Goal: Transaction & Acquisition: Subscribe to service/newsletter

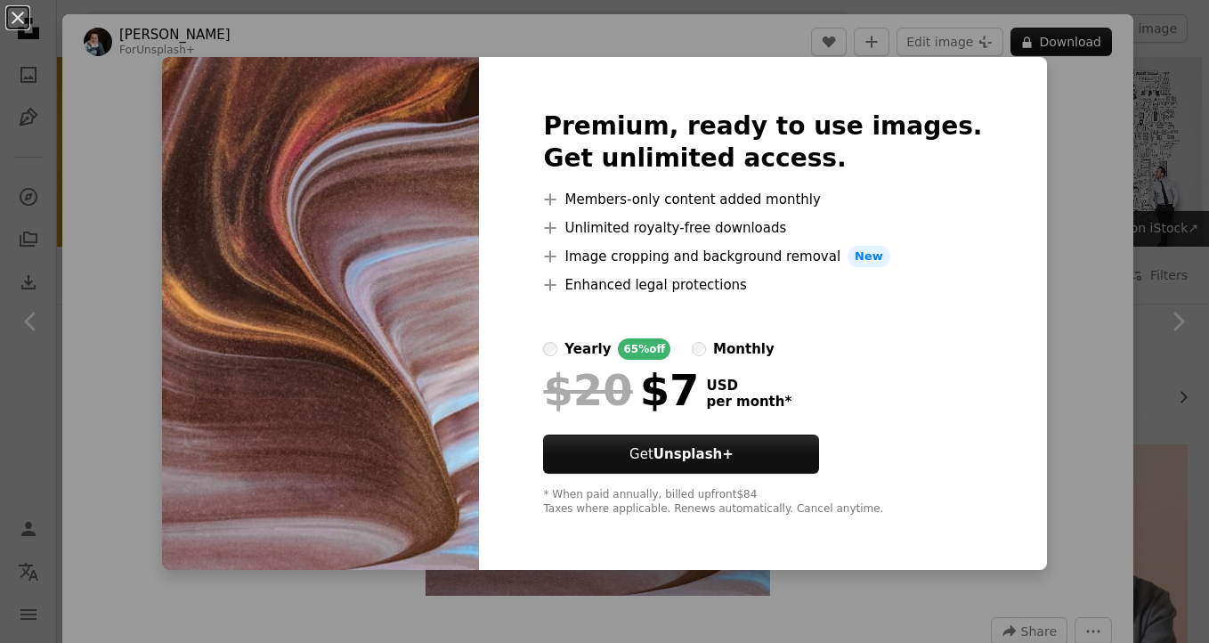
scroll to position [970, 0]
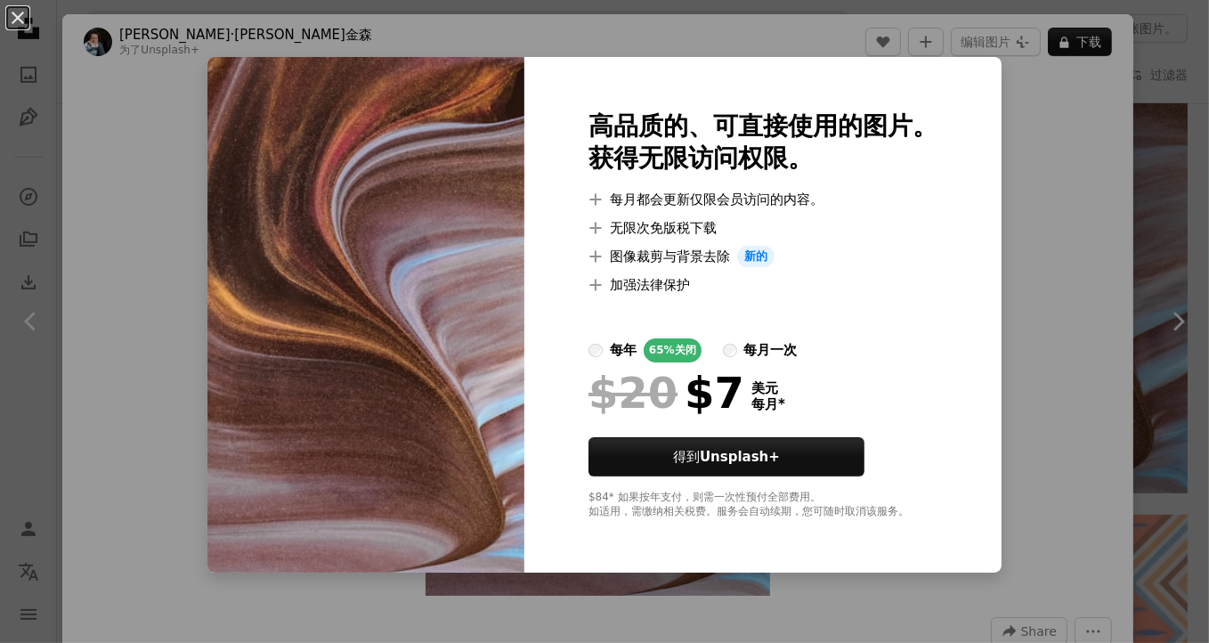
drag, startPoint x: 886, startPoint y: 180, endPoint x: 911, endPoint y: 156, distance: 34.6
click at [911, 156] on h2 "Premium, ready to use images. 高品质的、可直接使用的图片。 Get unlimited access. 获得无限访问权限。" at bounding box center [762, 142] width 349 height 64
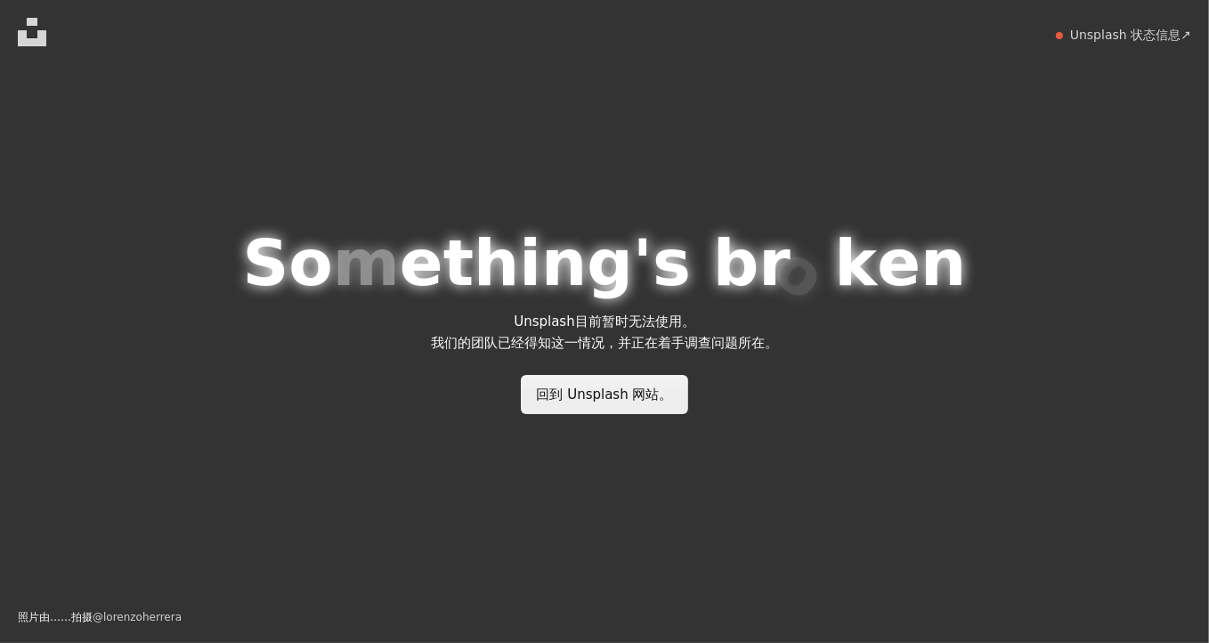
click at [596, 396] on font "回到 Unsplash 网站。" at bounding box center [604, 394] width 136 height 16
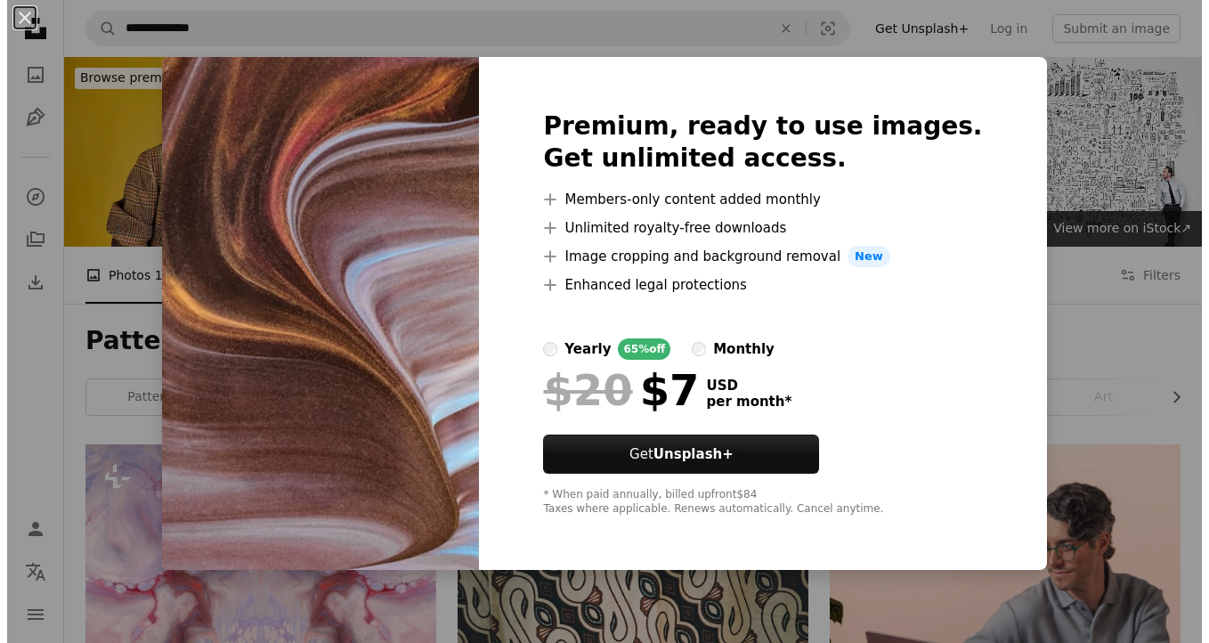
scroll to position [970, 0]
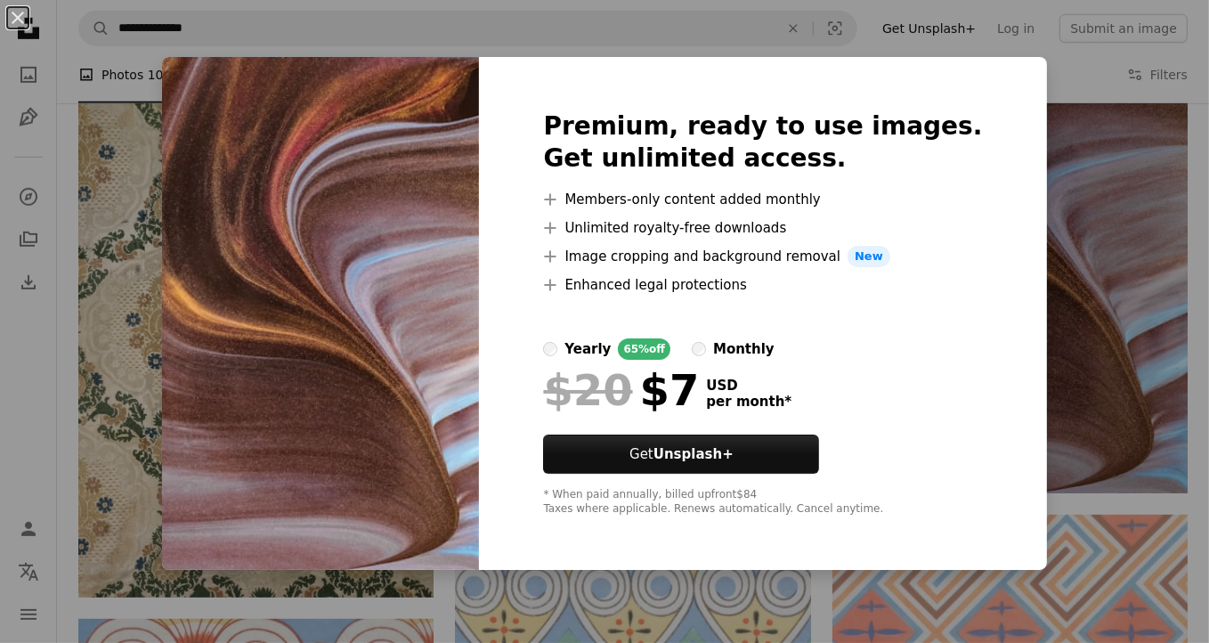
click at [1059, 67] on div "An X shape Premium, ready to use images. Get unlimited access. A plus sign Memb…" at bounding box center [604, 321] width 1209 height 643
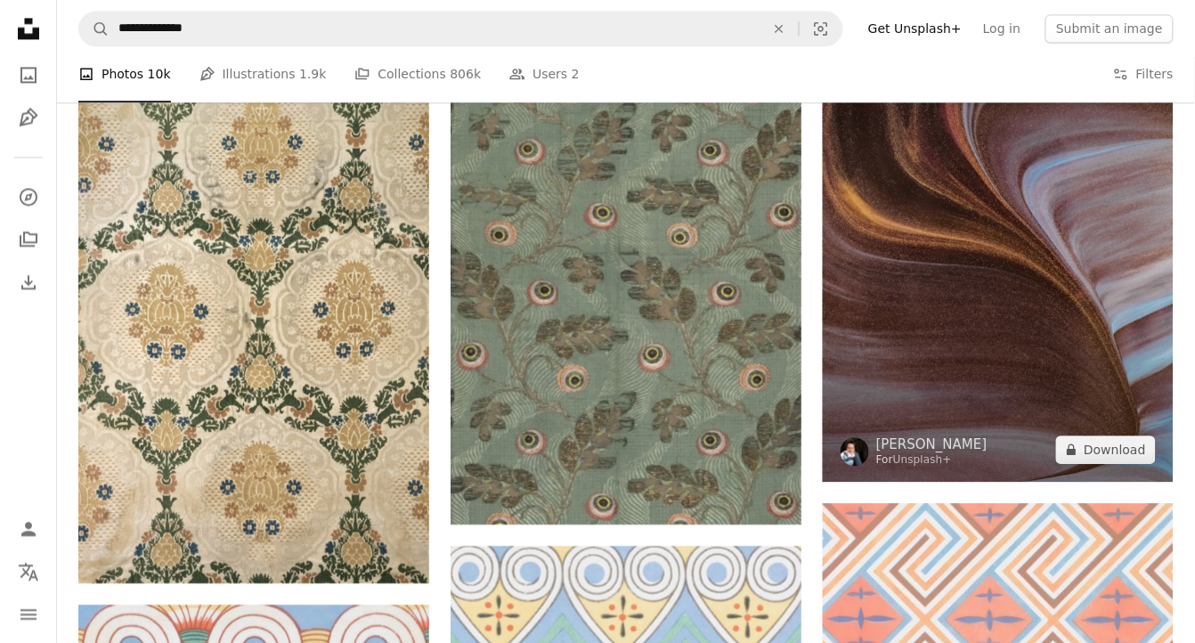
click at [987, 219] on img at bounding box center [998, 218] width 351 height 526
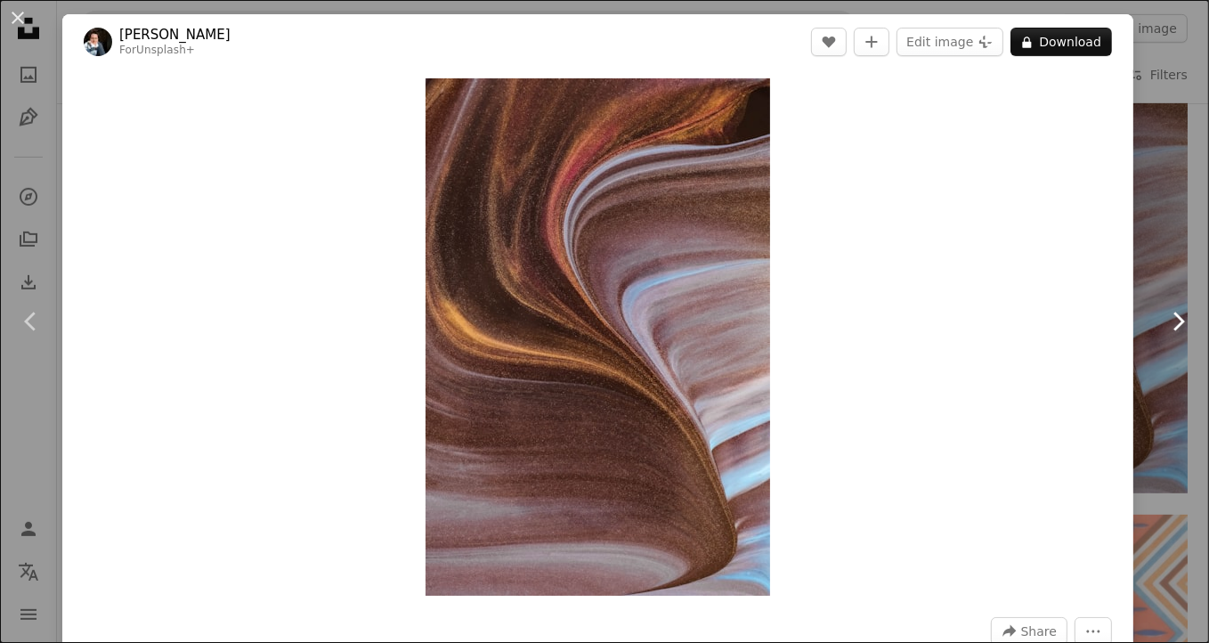
click at [1184, 347] on link "Chevron right" at bounding box center [1178, 321] width 62 height 171
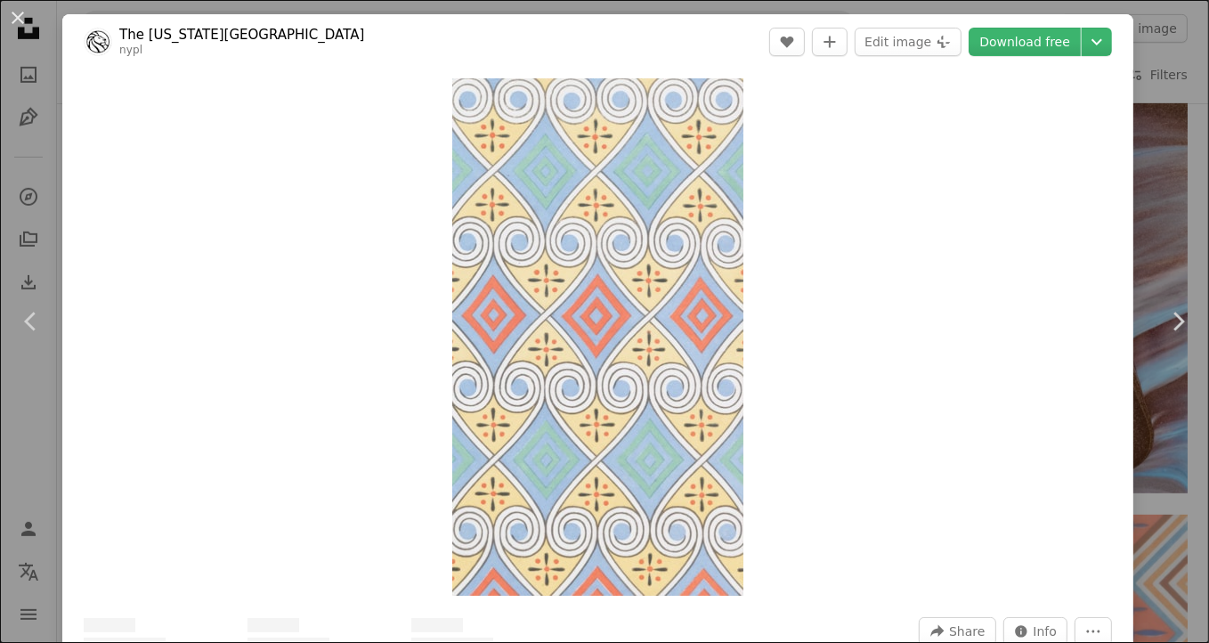
click at [75, 9] on div "An X shape Chevron left Chevron right The New York Public Library nypl A heart …" at bounding box center [604, 321] width 1209 height 643
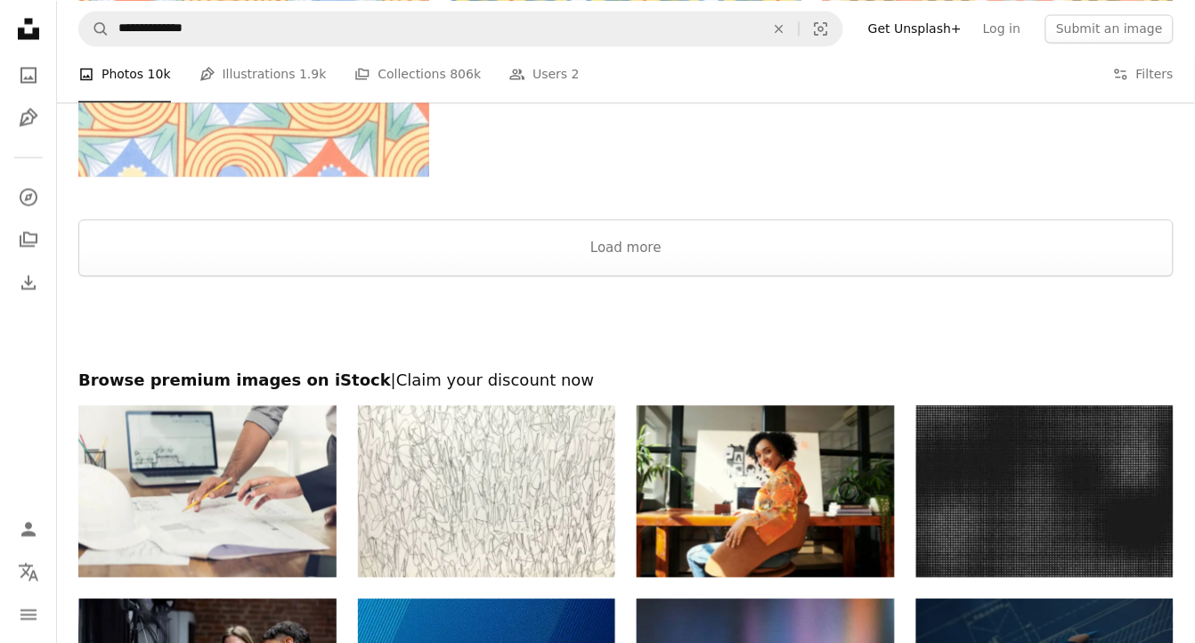
scroll to position [4046, 0]
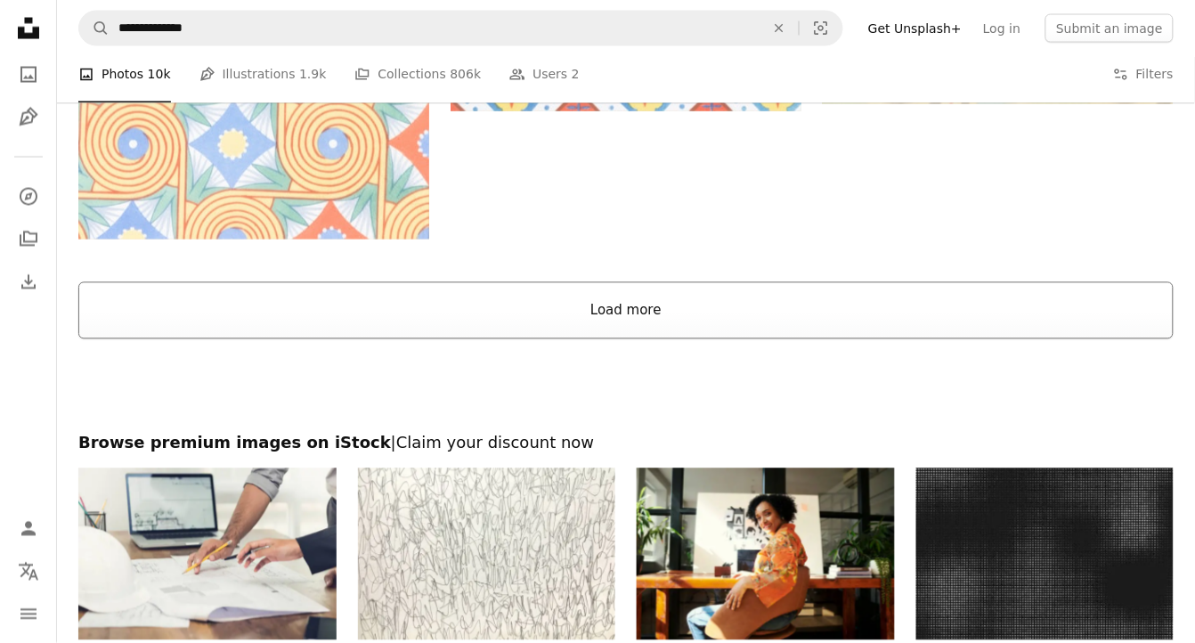
click at [628, 312] on button "Load more" at bounding box center [625, 310] width 1095 height 57
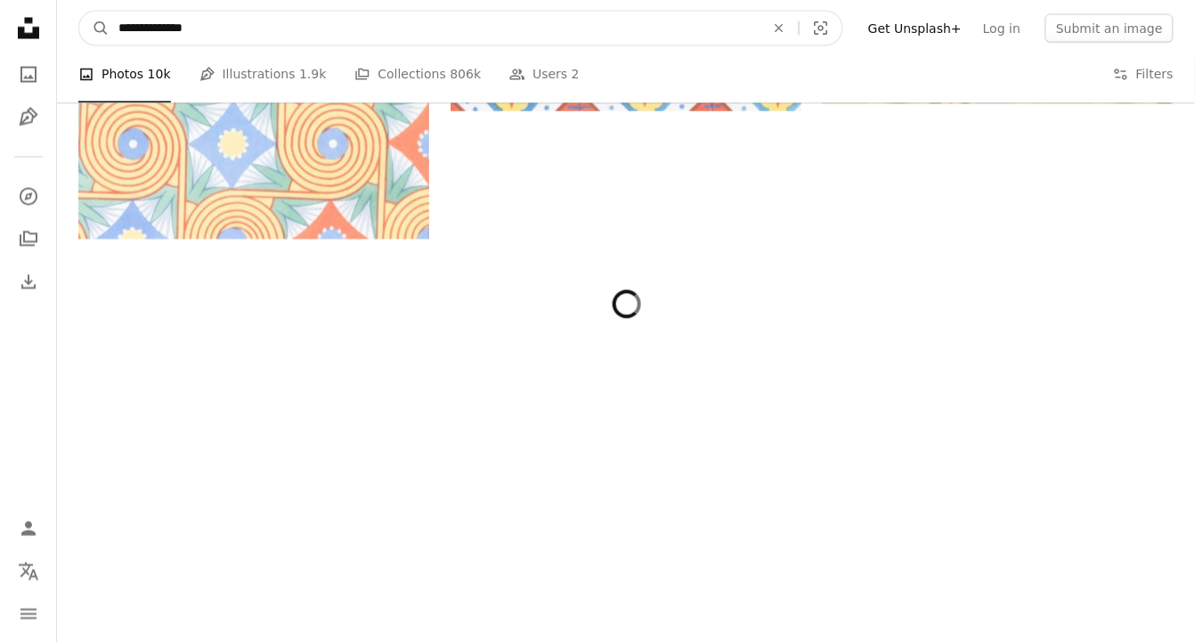
click at [118, 28] on input "**********" at bounding box center [434, 29] width 650 height 34
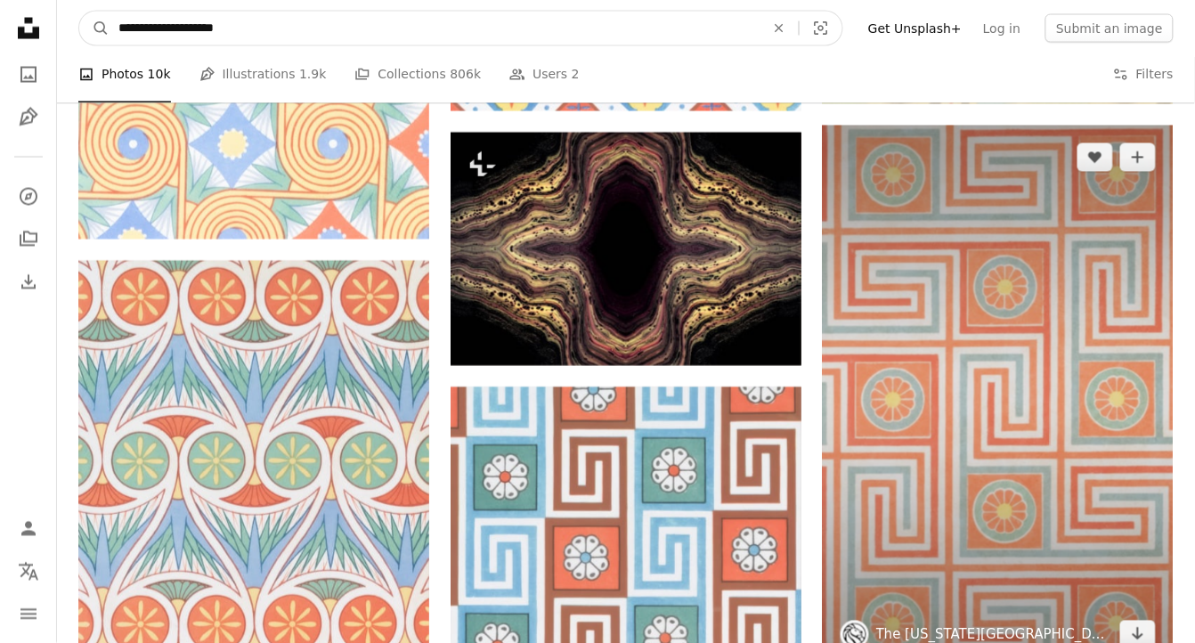
type input "**********"
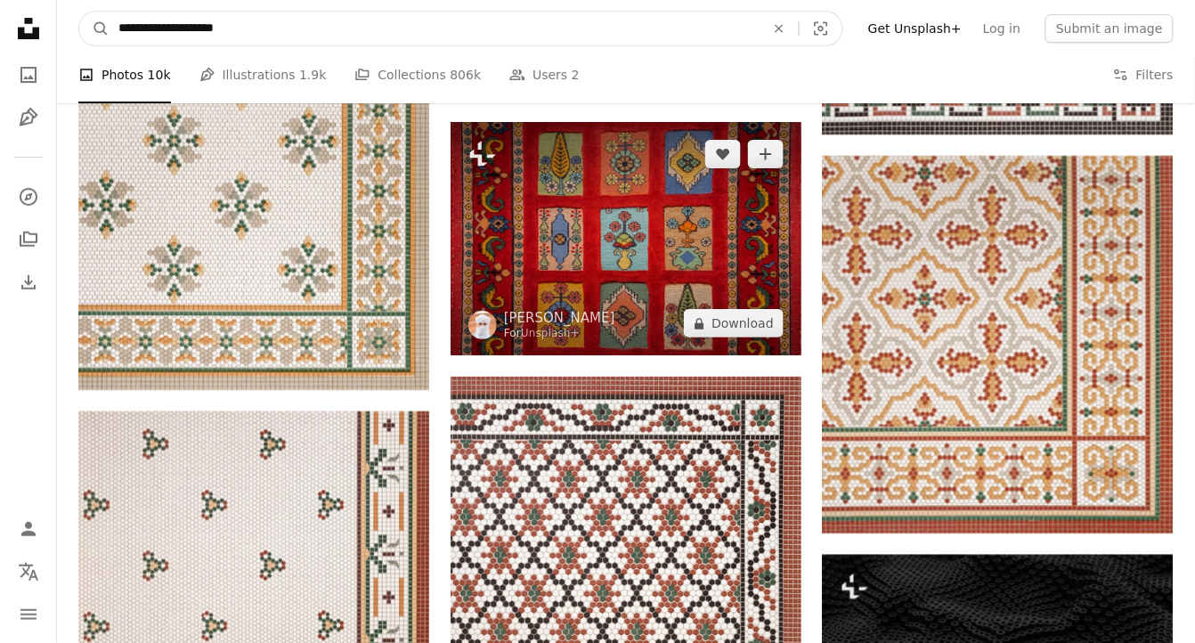
scroll to position [13191, 0]
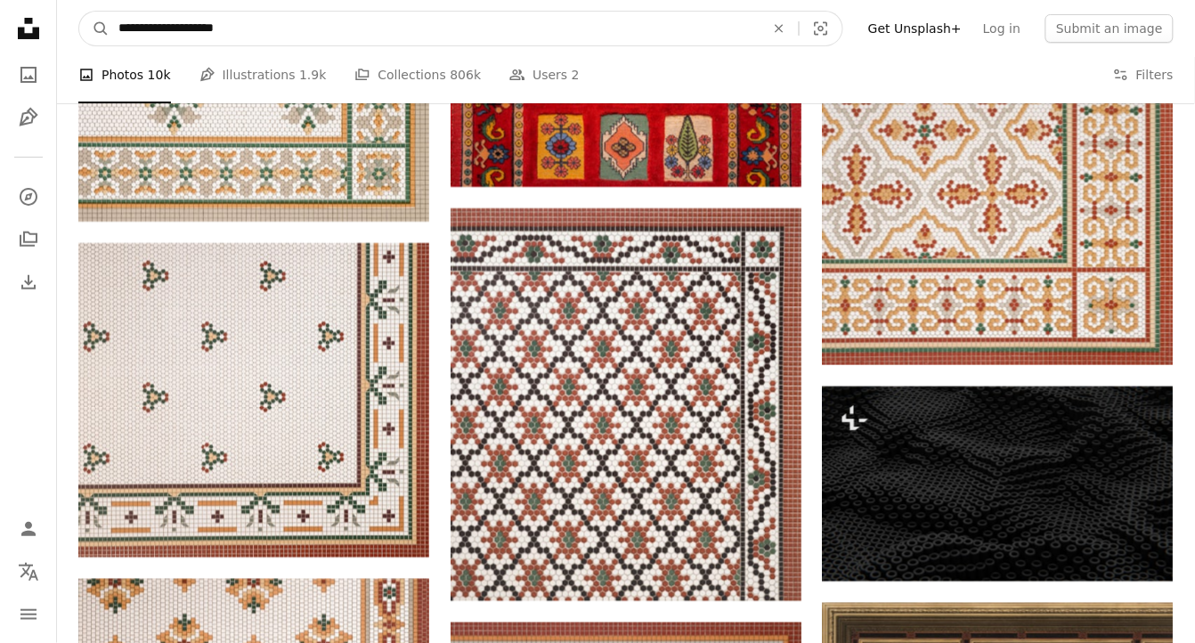
click at [298, 28] on input "**********" at bounding box center [434, 29] width 650 height 34
click at [79, 12] on button "A magnifying glass" at bounding box center [94, 29] width 30 height 34
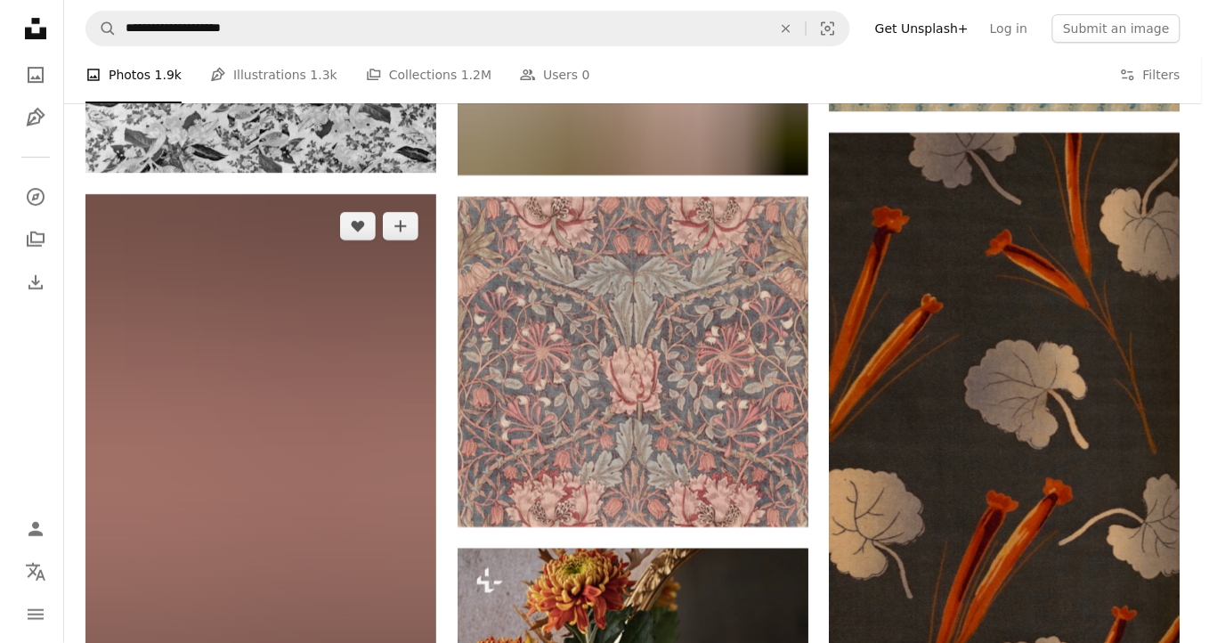
scroll to position [8173, 0]
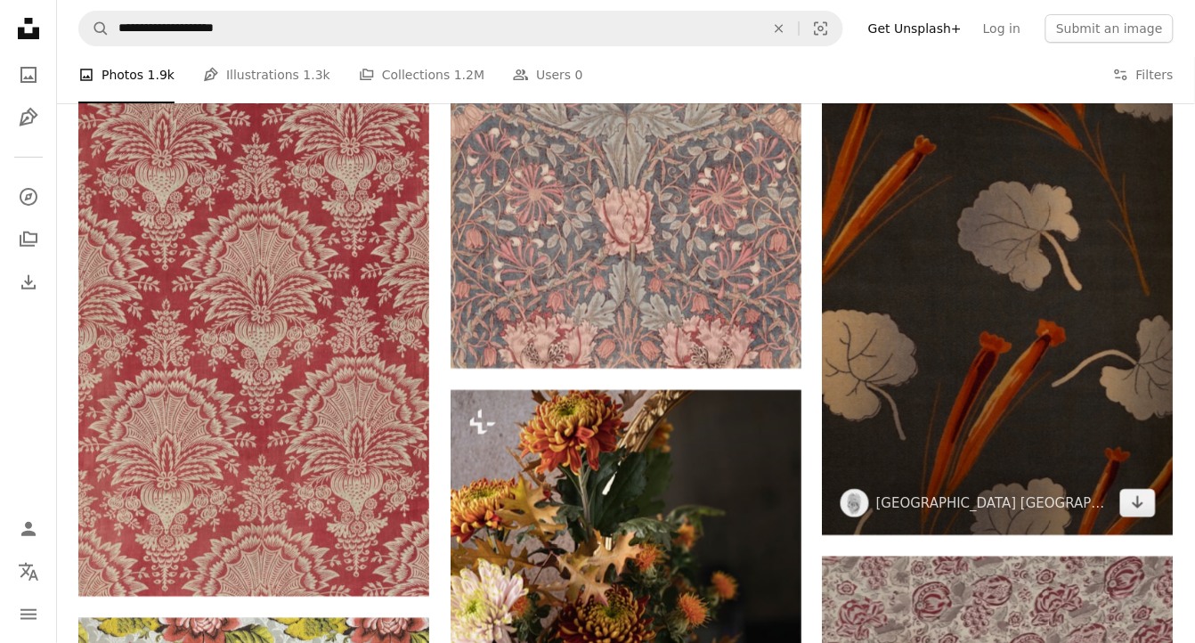
click at [1023, 303] on img at bounding box center [998, 254] width 351 height 561
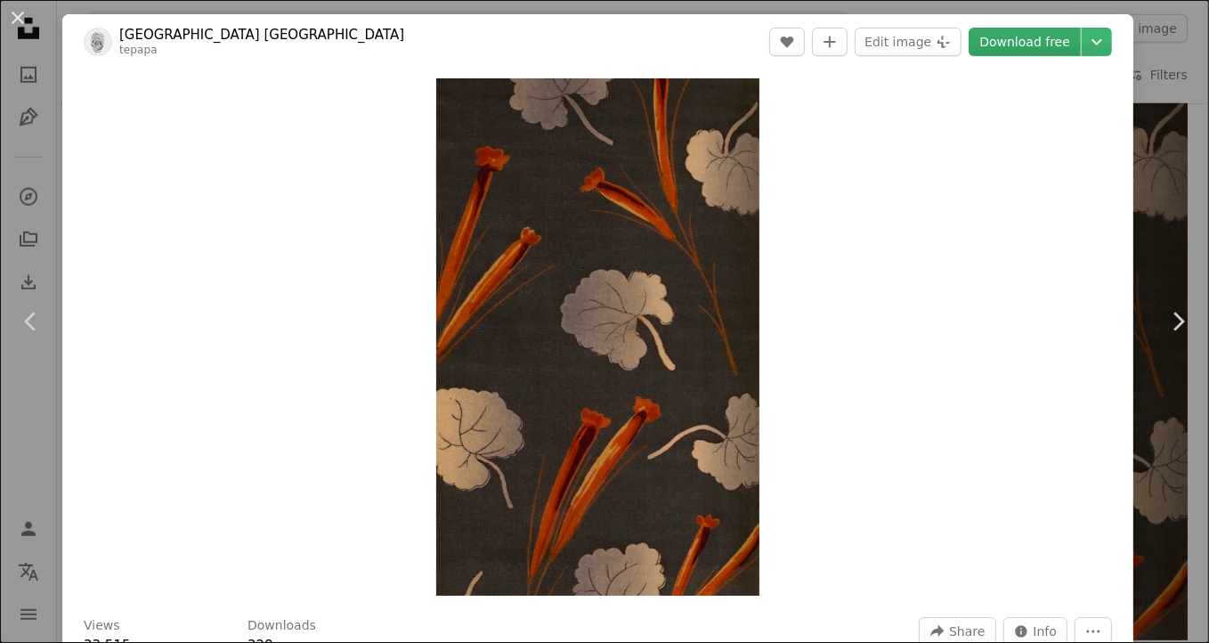
drag, startPoint x: 630, startPoint y: 218, endPoint x: 1026, endPoint y: 53, distance: 429.0
click at [1026, 53] on link "Download free" at bounding box center [1025, 42] width 112 height 28
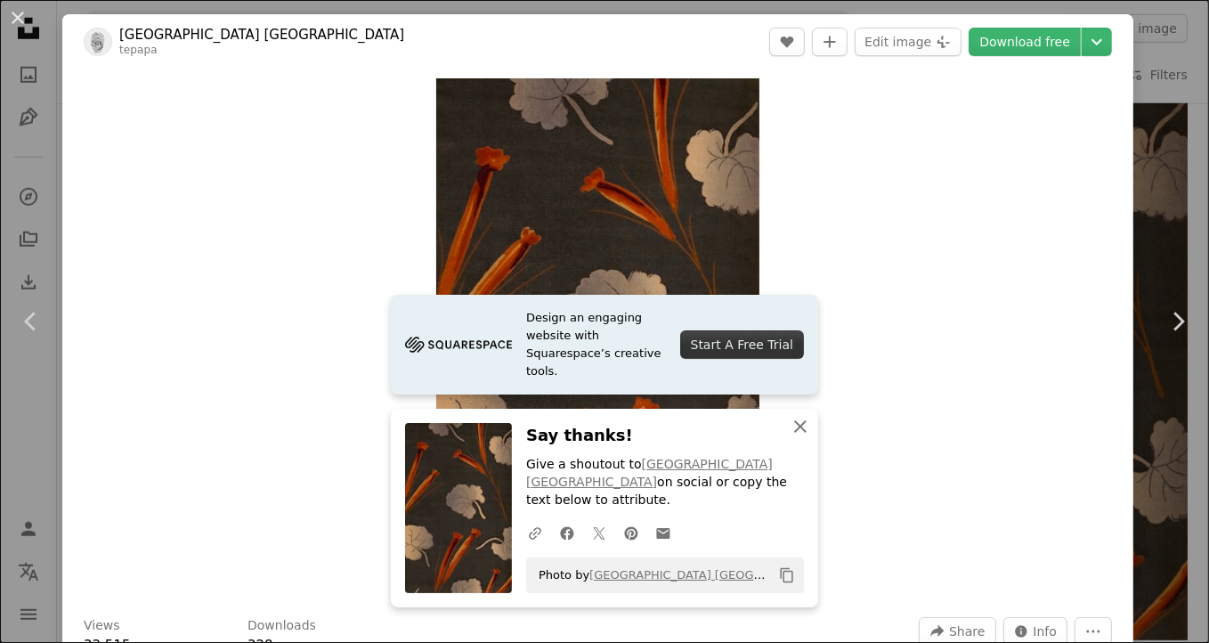
click at [800, 425] on icon "button" at bounding box center [800, 426] width 12 height 12
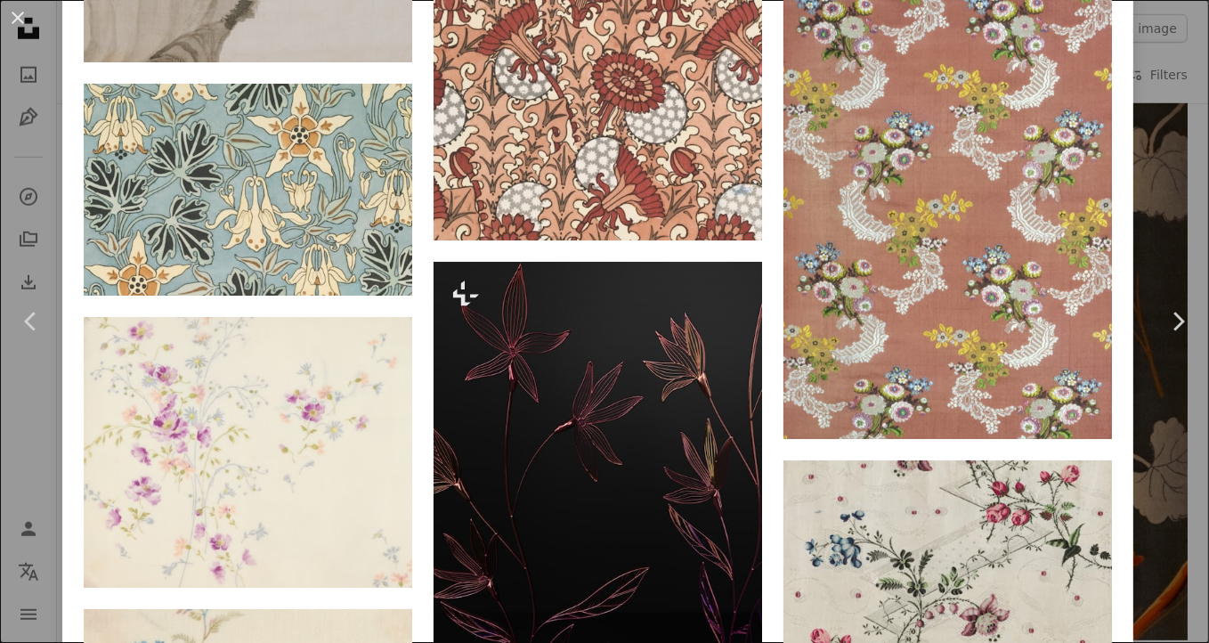
scroll to position [7304, 0]
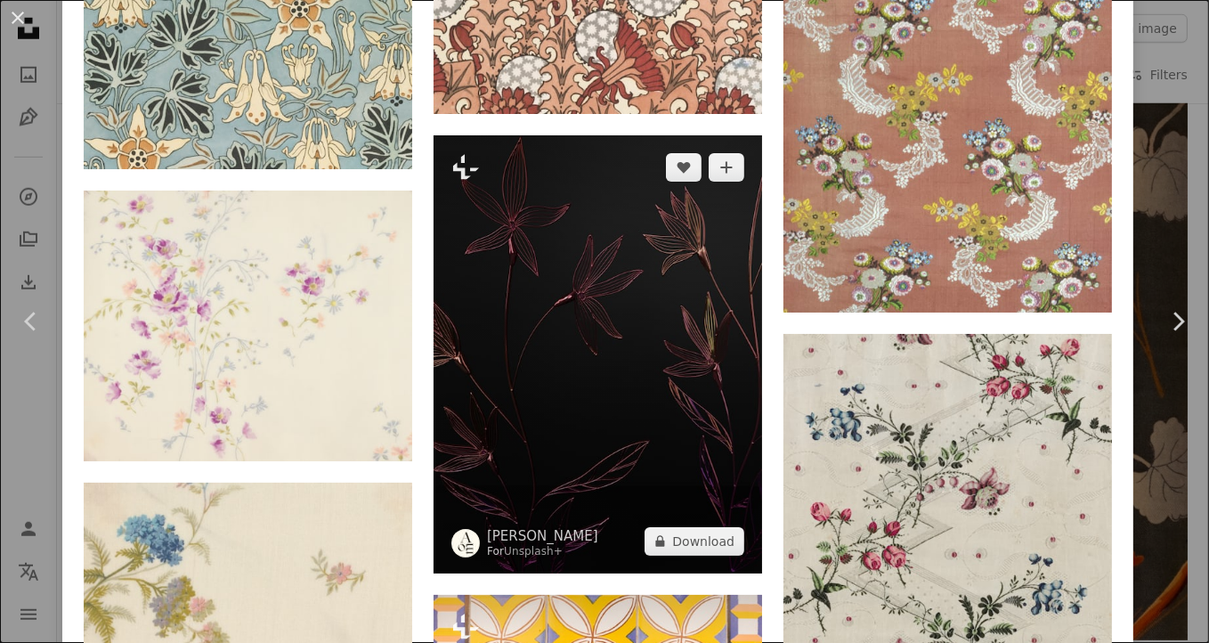
click at [580, 320] on img at bounding box center [598, 354] width 328 height 438
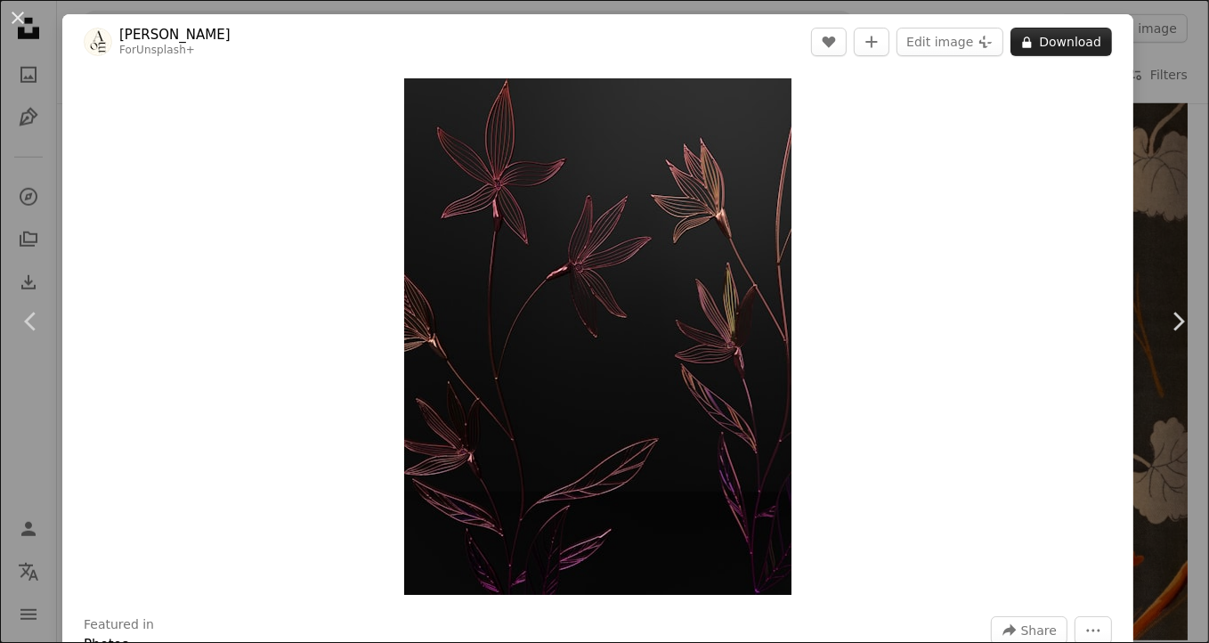
click at [1073, 40] on button "A lock Download" at bounding box center [1060, 42] width 101 height 28
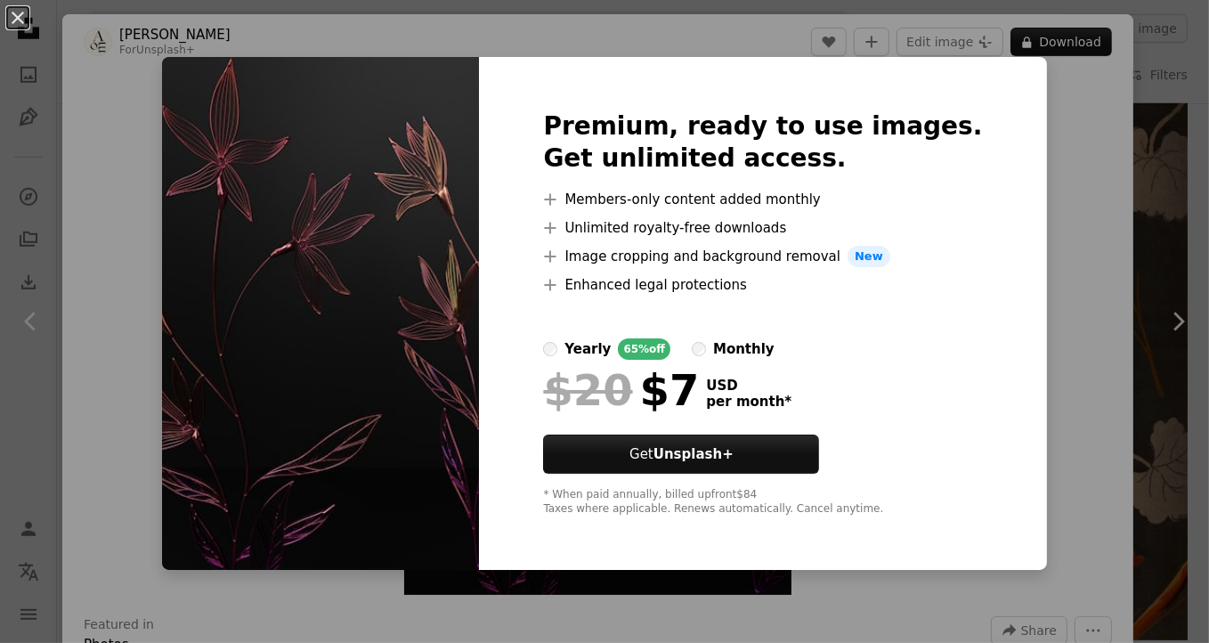
click at [1192, 148] on div "An X shape Premium, ready to use images. Get unlimited access. A plus sign Memb…" at bounding box center [604, 321] width 1209 height 643
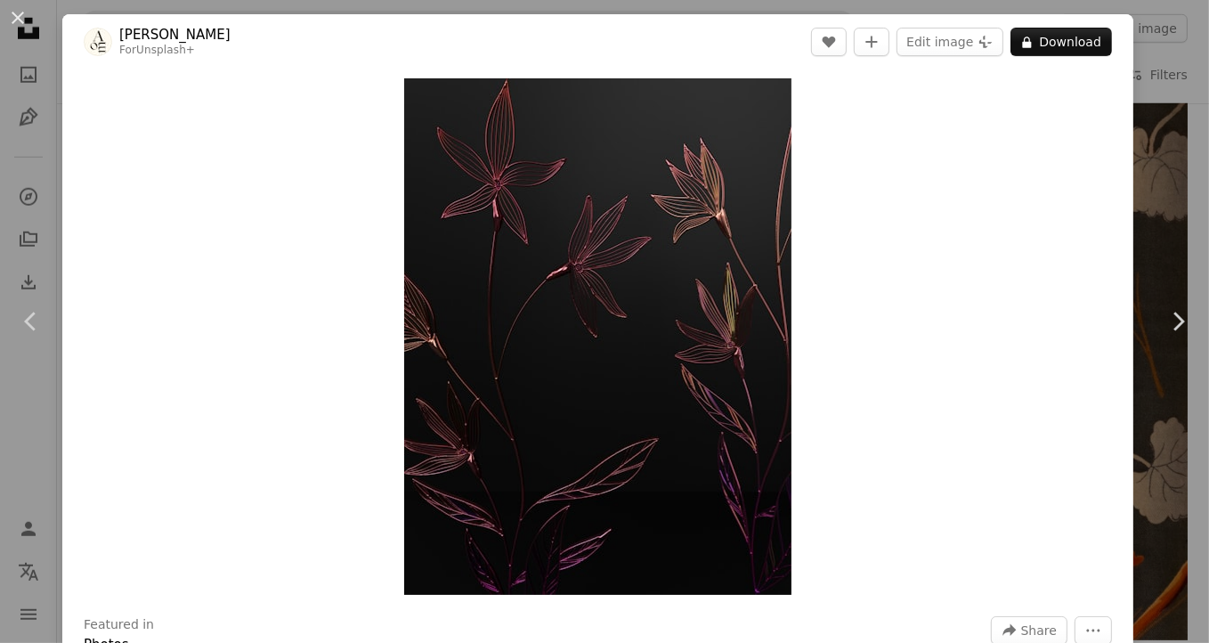
click at [1190, 59] on div "An X shape Chevron left Chevron right Allison Saeng For Unsplash+ A heart A plu…" at bounding box center [604, 321] width 1209 height 643
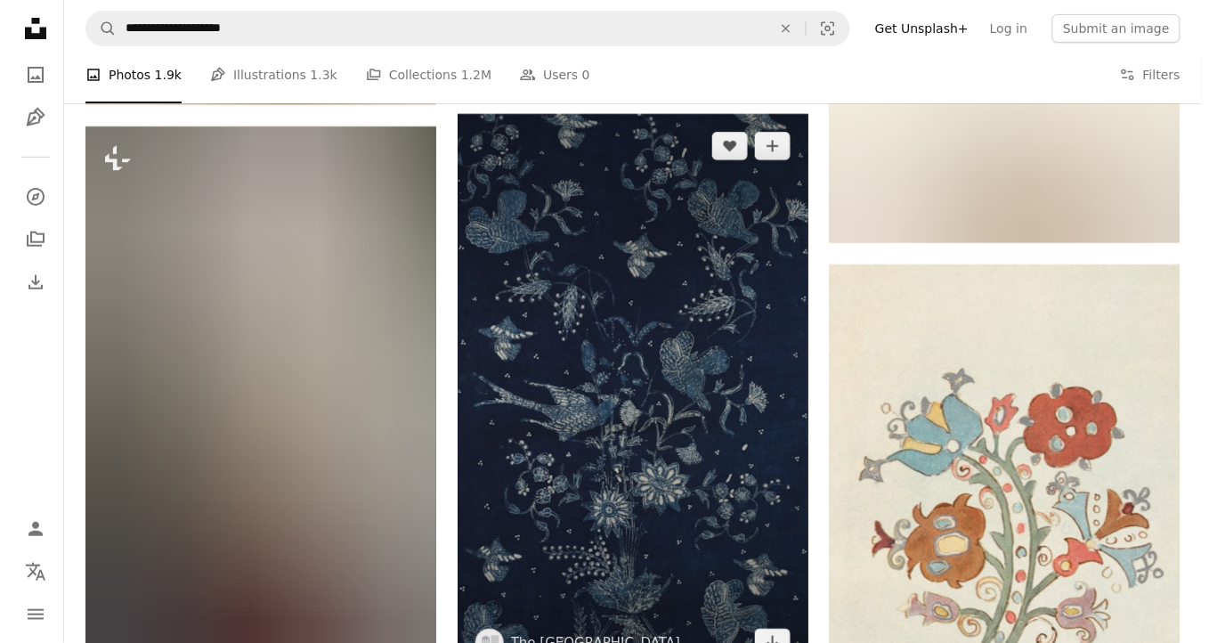
scroll to position [37874, 0]
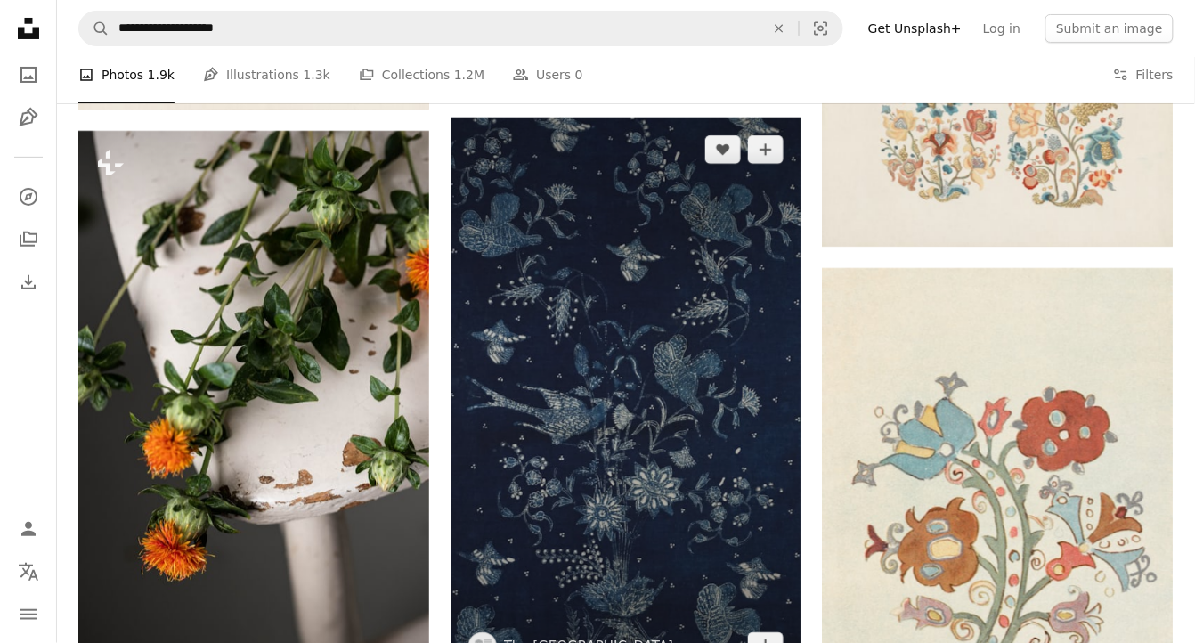
click at [648, 341] on img at bounding box center [625, 398] width 351 height 561
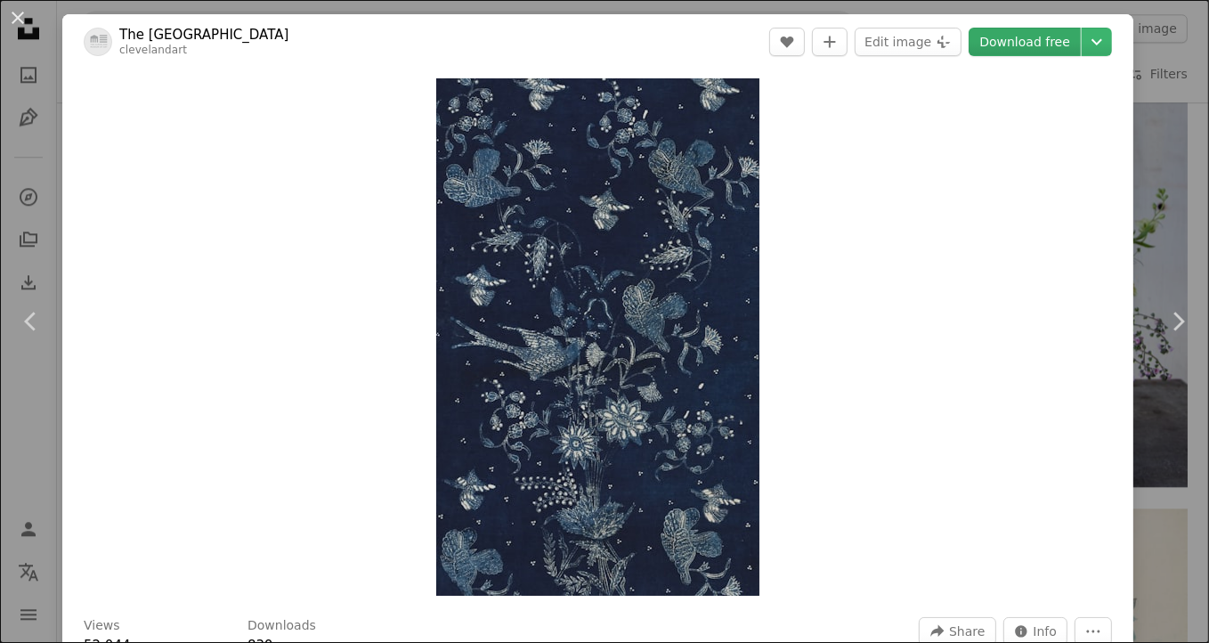
click at [1034, 35] on link "Download free" at bounding box center [1025, 42] width 112 height 28
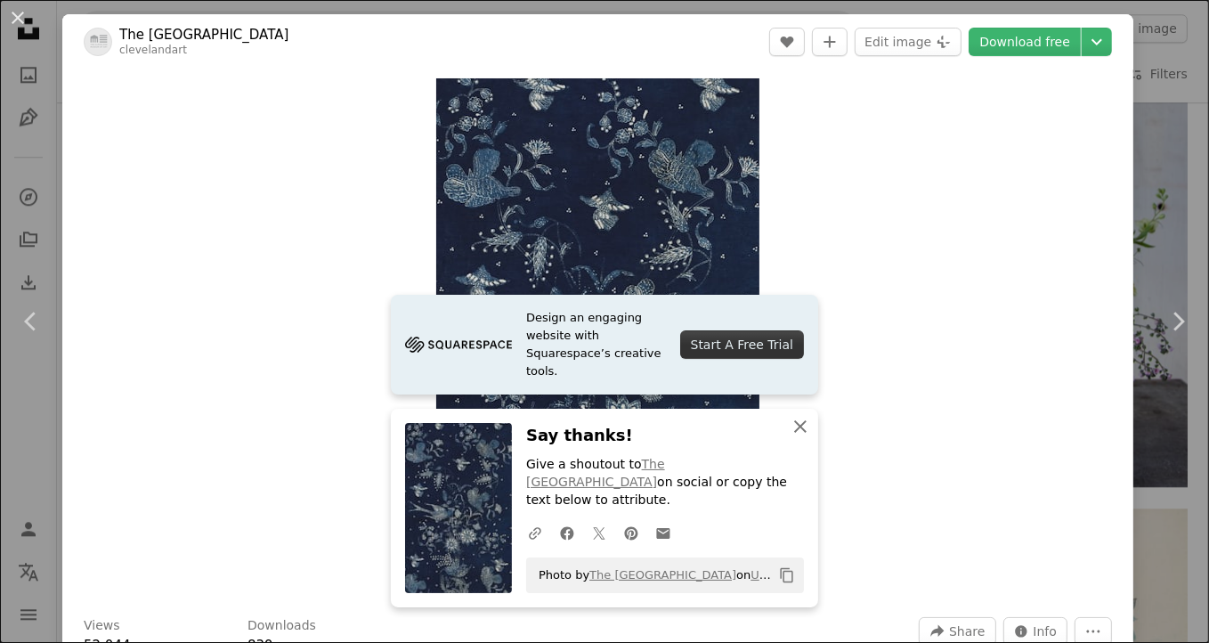
click at [799, 430] on icon "An X shape" at bounding box center [800, 426] width 21 height 21
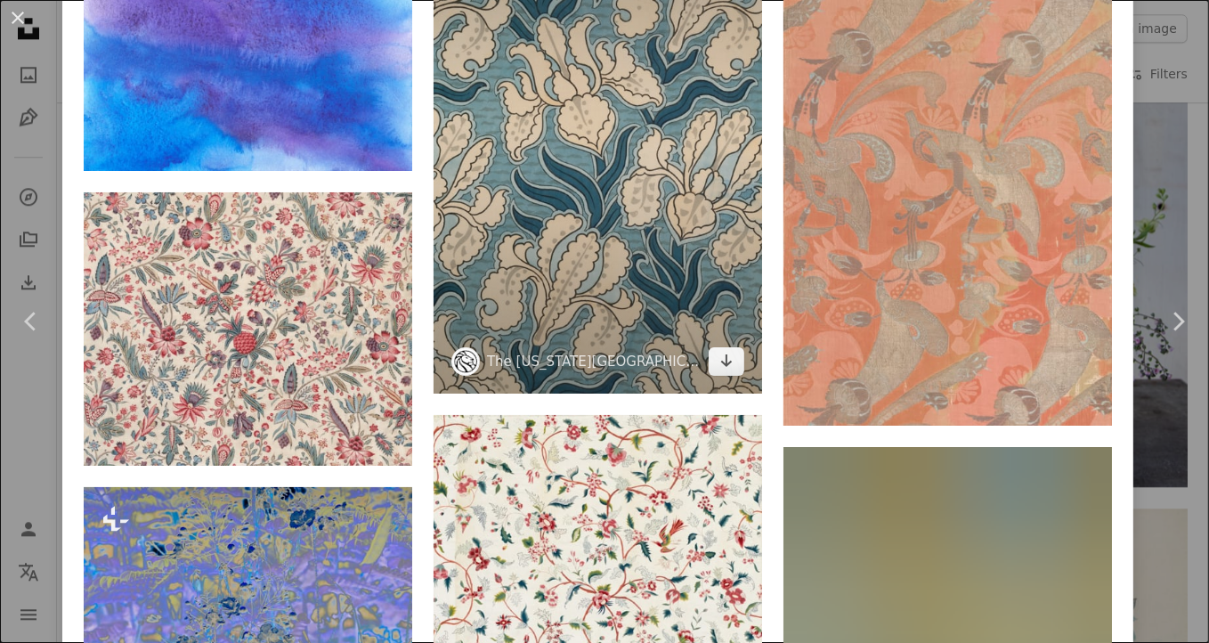
scroll to position [10493, 0]
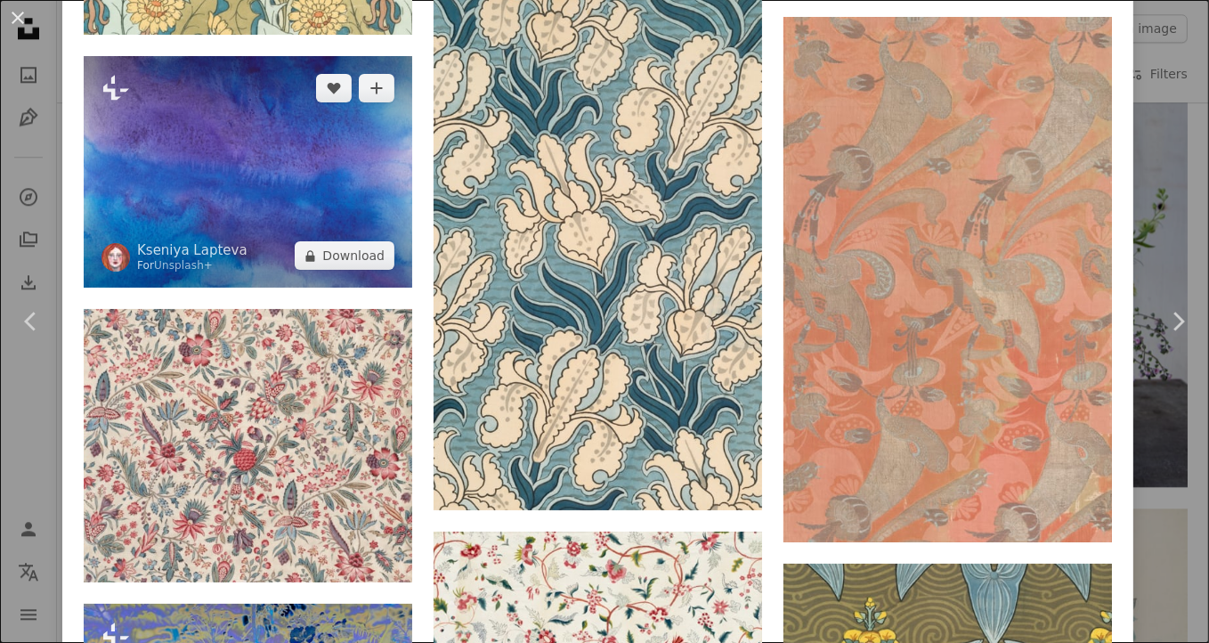
click at [251, 168] on img at bounding box center [248, 172] width 328 height 232
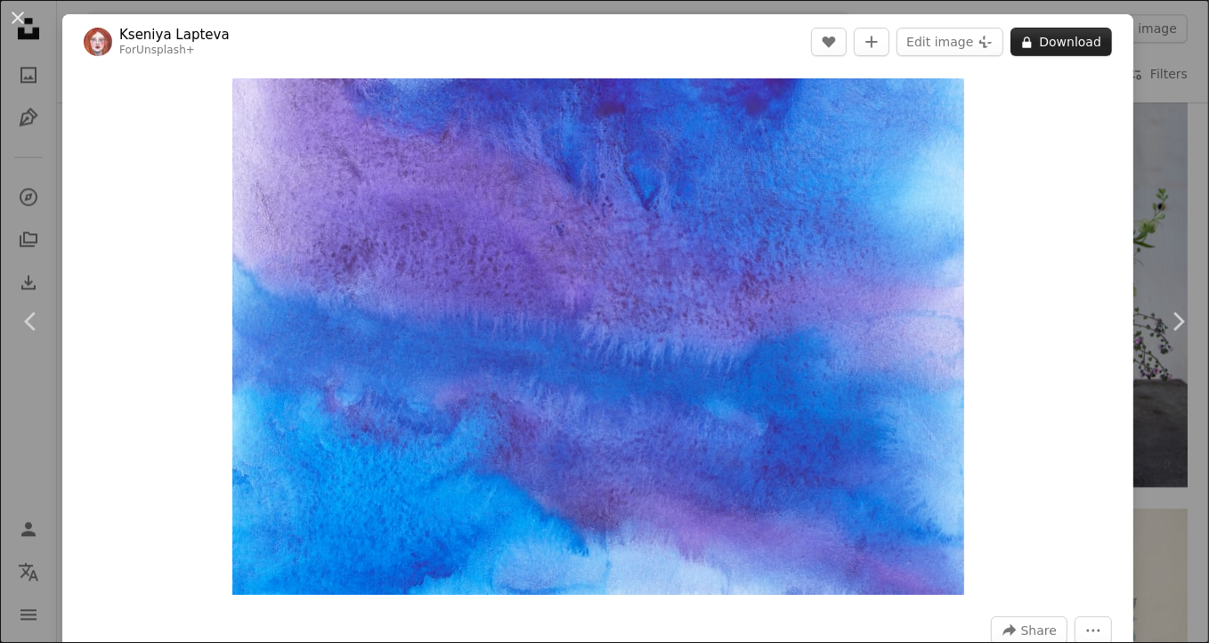
click at [1056, 38] on button "A lock Download" at bounding box center [1060, 42] width 101 height 28
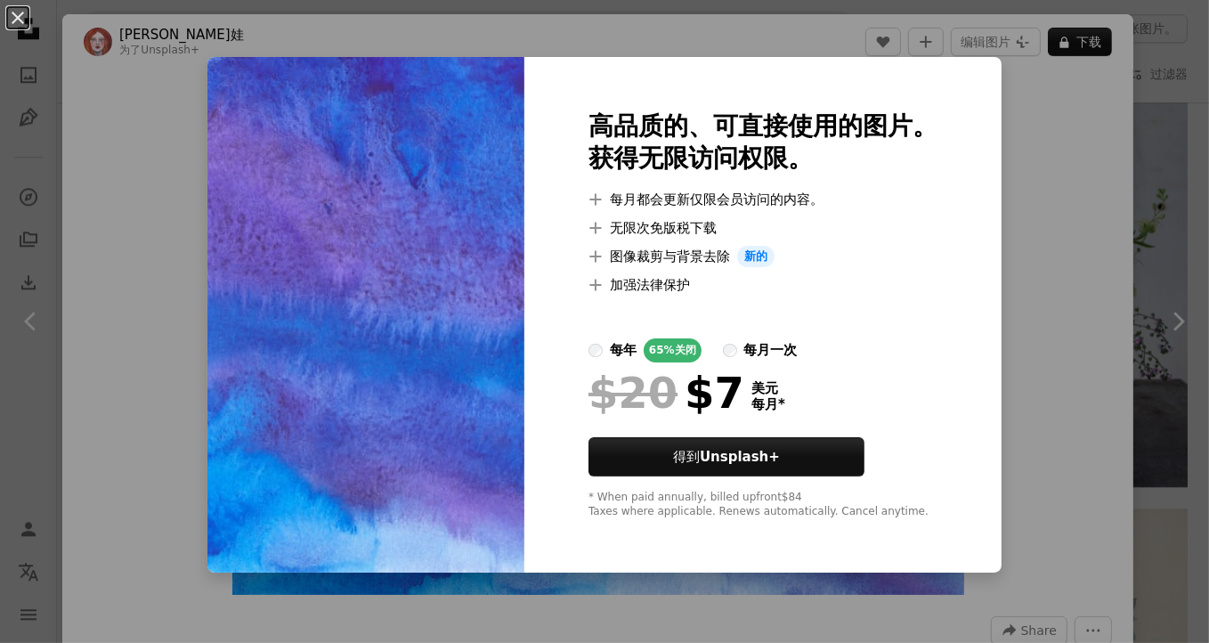
drag, startPoint x: 918, startPoint y: 203, endPoint x: 707, endPoint y: 65, distance: 252.1
click at [707, 65] on div "Premium, ready to use images. 高品质的、可直接使用的图片。 Get unlimited access. 获得无限访问权限。 A …" at bounding box center [762, 314] width 477 height 515
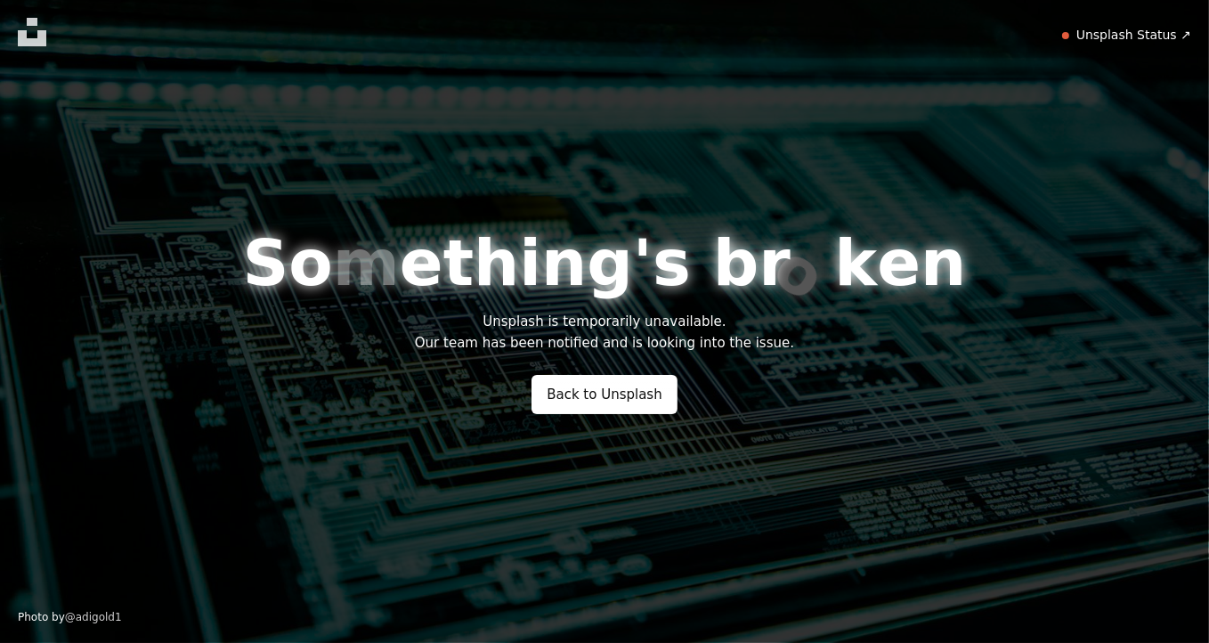
drag, startPoint x: 1117, startPoint y: 64, endPoint x: 1141, endPoint y: 38, distance: 35.3
click at [1141, 38] on font "Unsplash Status" at bounding box center [1126, 35] width 101 height 14
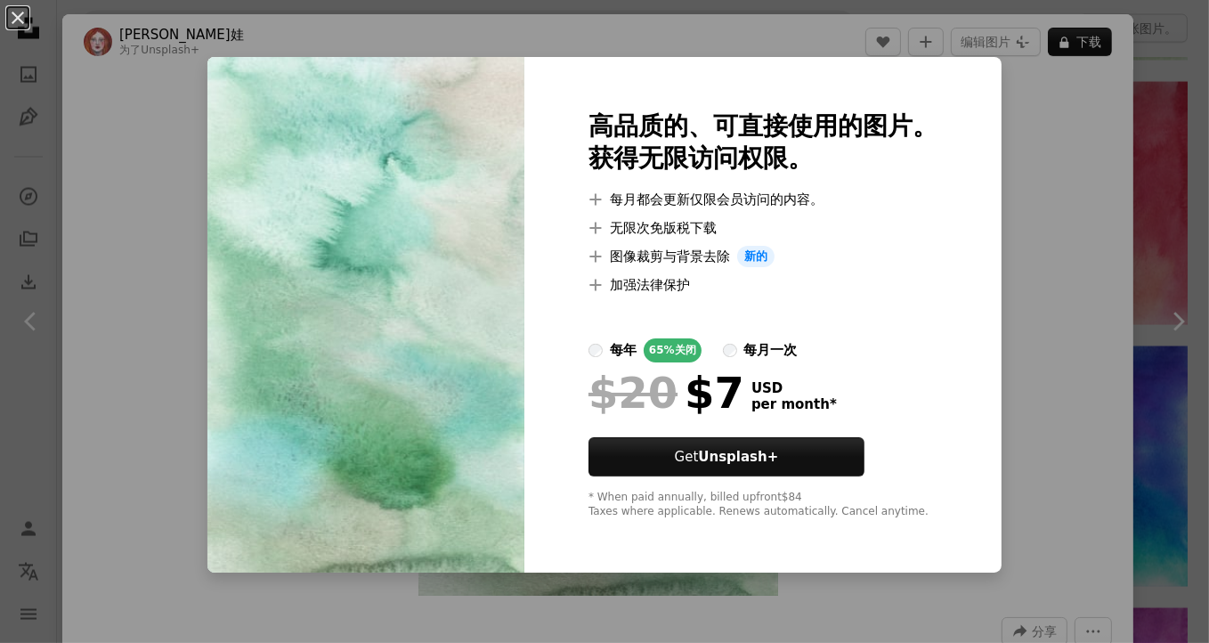
scroll to position [0, 2453]
click at [1038, 126] on div "An X shape Premium, ready to use images. 高品质的、可直接使用的图片。 Get unlimited access. 获…" at bounding box center [604, 321] width 1209 height 643
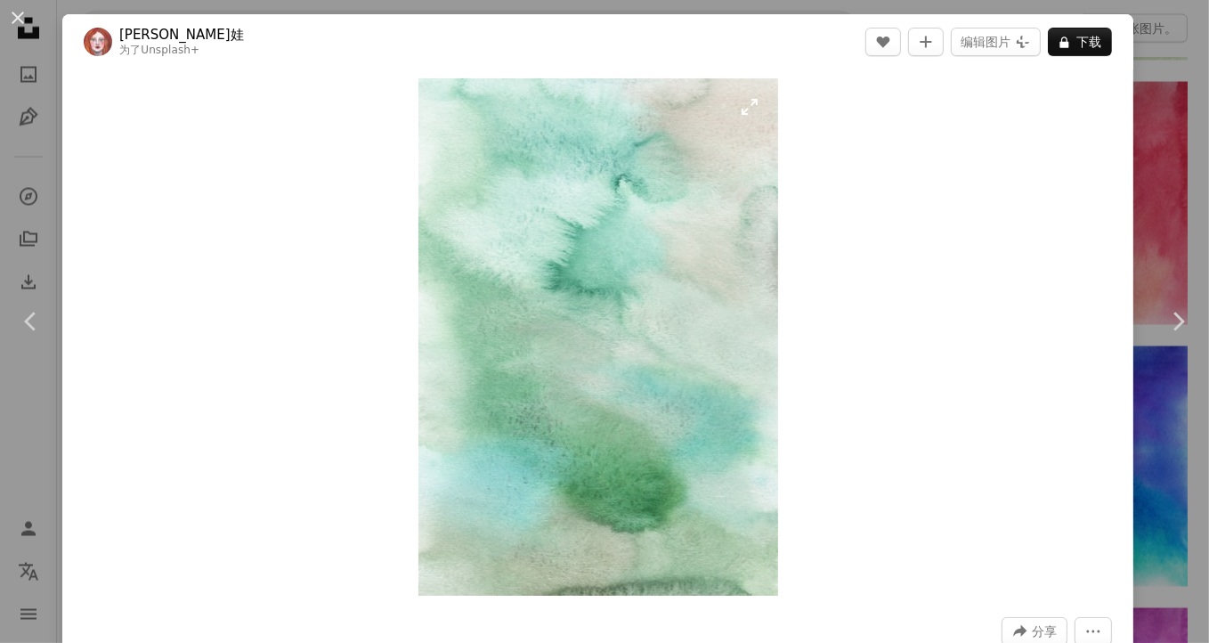
scroll to position [0, 1707]
click at [749, 107] on img "Zoom in on this image" at bounding box center [598, 336] width 360 height 517
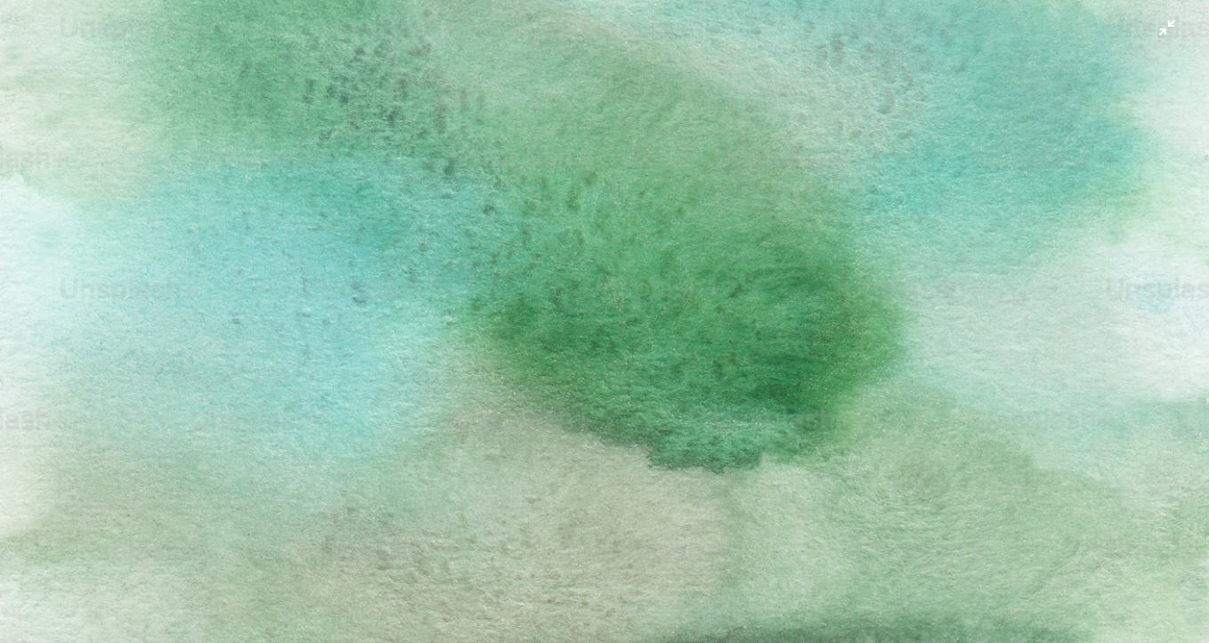
scroll to position [1077, 0]
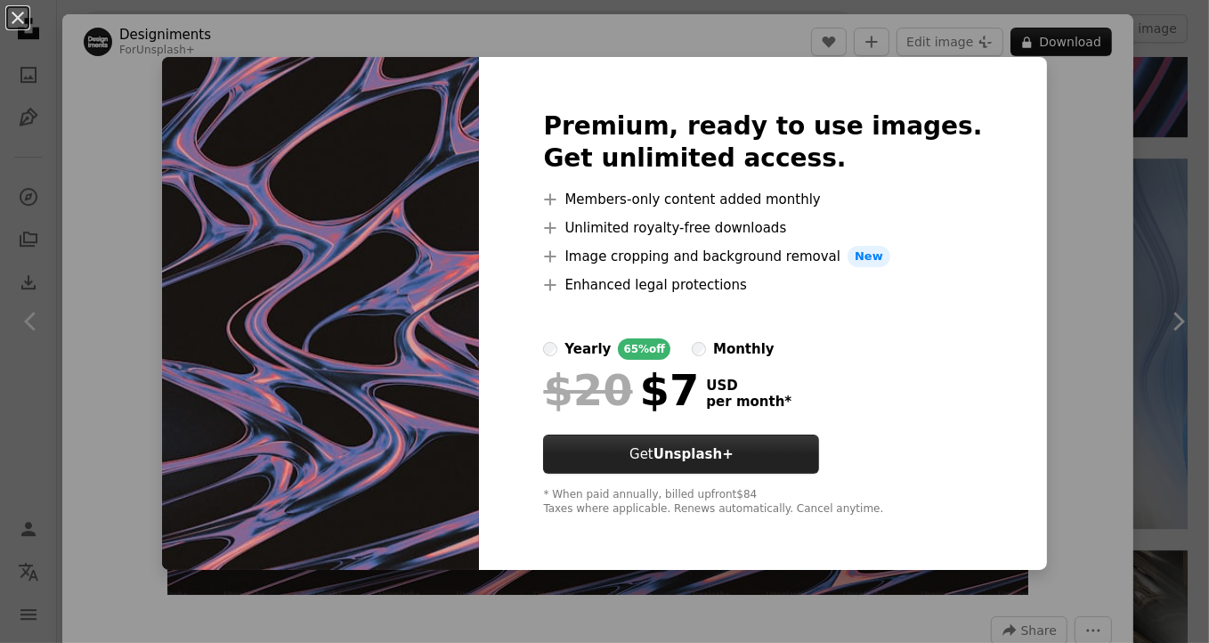
scroll to position [0, 864]
click at [690, 459] on strong "Unsplash+" at bounding box center [693, 454] width 80 height 16
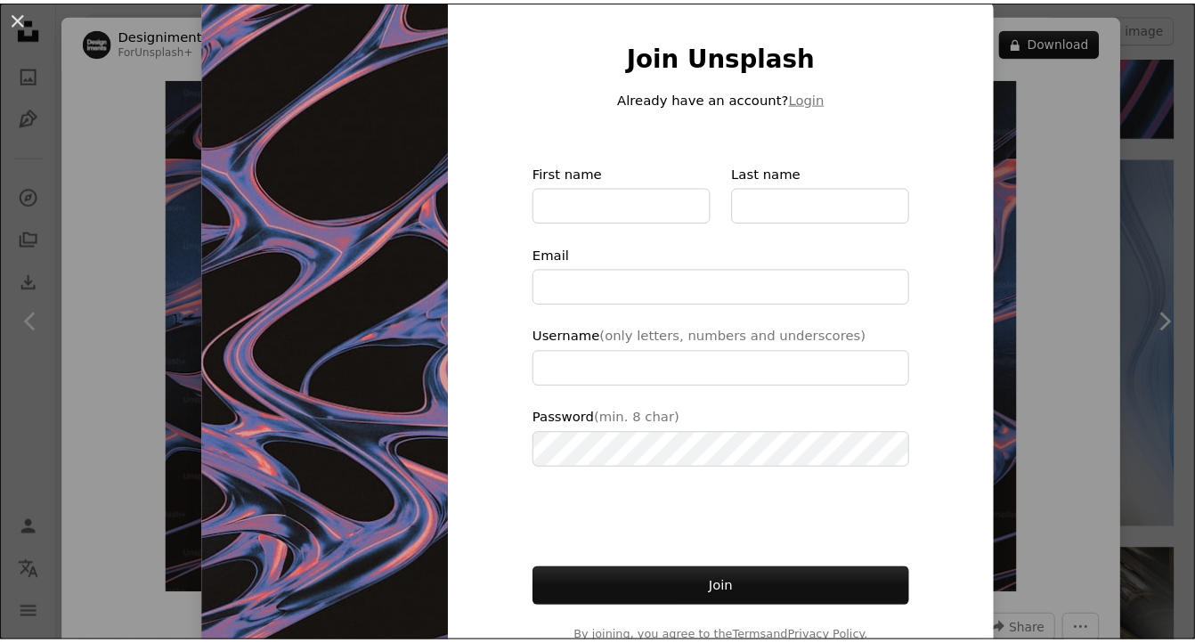
scroll to position [106, 0]
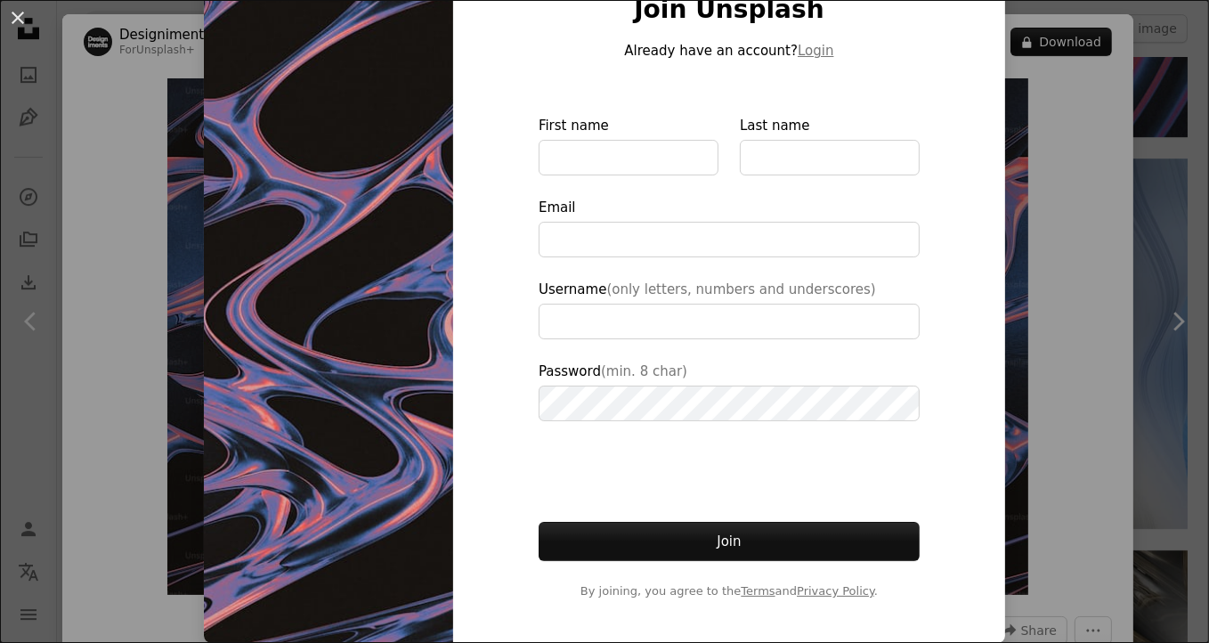
type input "**********"
click at [641, 162] on input "First name" at bounding box center [629, 158] width 180 height 36
click at [763, 157] on input "Last name" at bounding box center [830, 158] width 180 height 36
click at [672, 157] on input "First name" at bounding box center [629, 158] width 180 height 36
drag, startPoint x: 1071, startPoint y: 117, endPoint x: 1135, endPoint y: 101, distance: 65.9
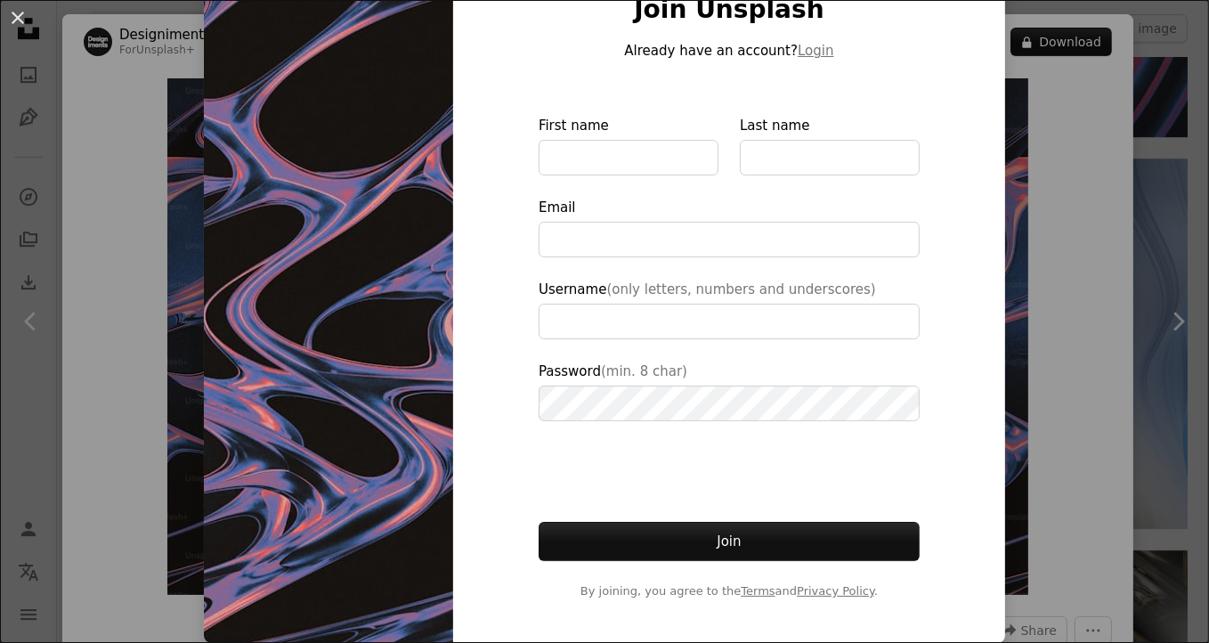
click at [1072, 116] on div "An X shape Join Unsplash Already have an account? Login First name Last name Em…" at bounding box center [604, 321] width 1209 height 643
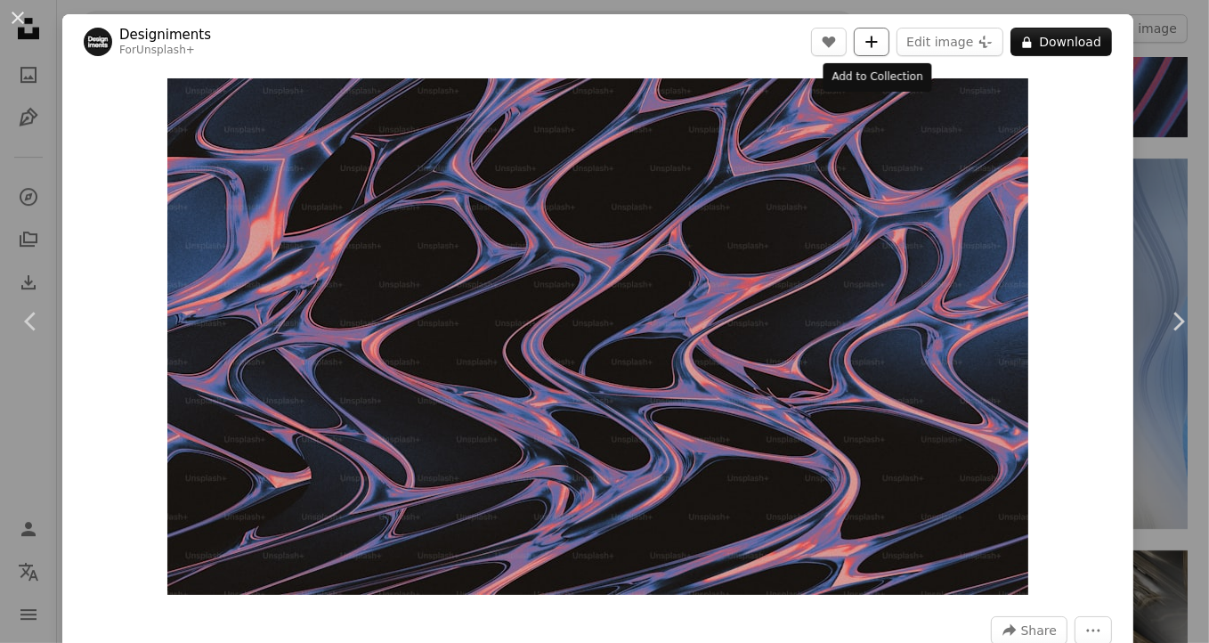
click at [878, 43] on icon "A plus sign" at bounding box center [871, 42] width 14 height 14
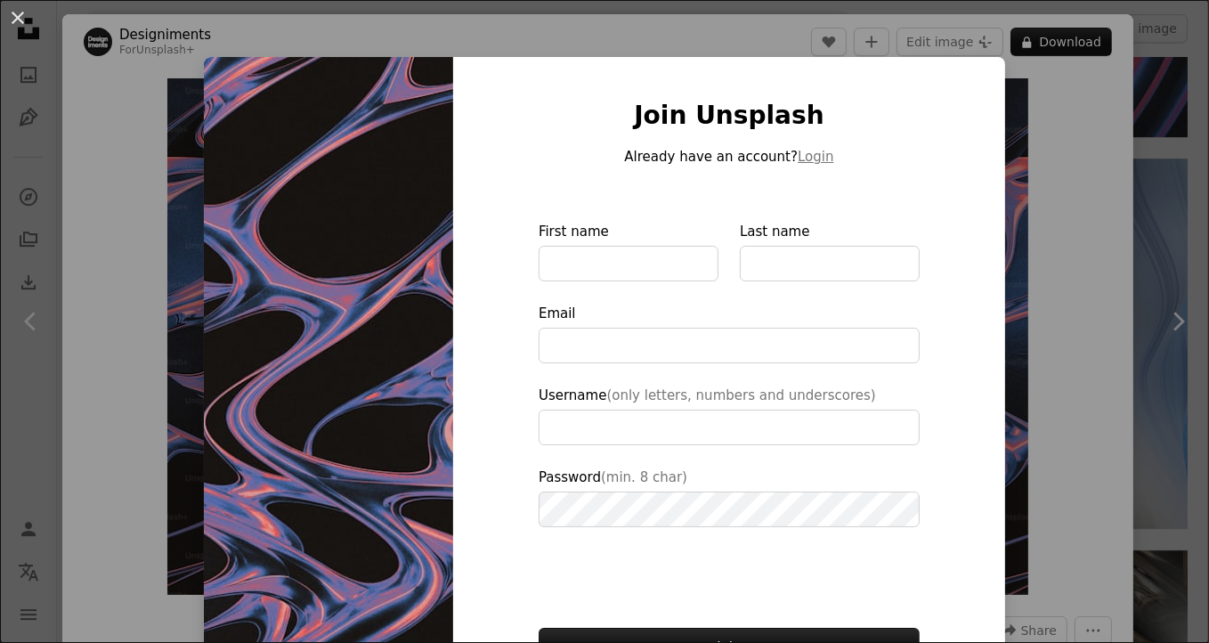
click at [1186, 53] on div "An X shape Join Unsplash Already have an account? Login First name Last name Em…" at bounding box center [604, 321] width 1209 height 643
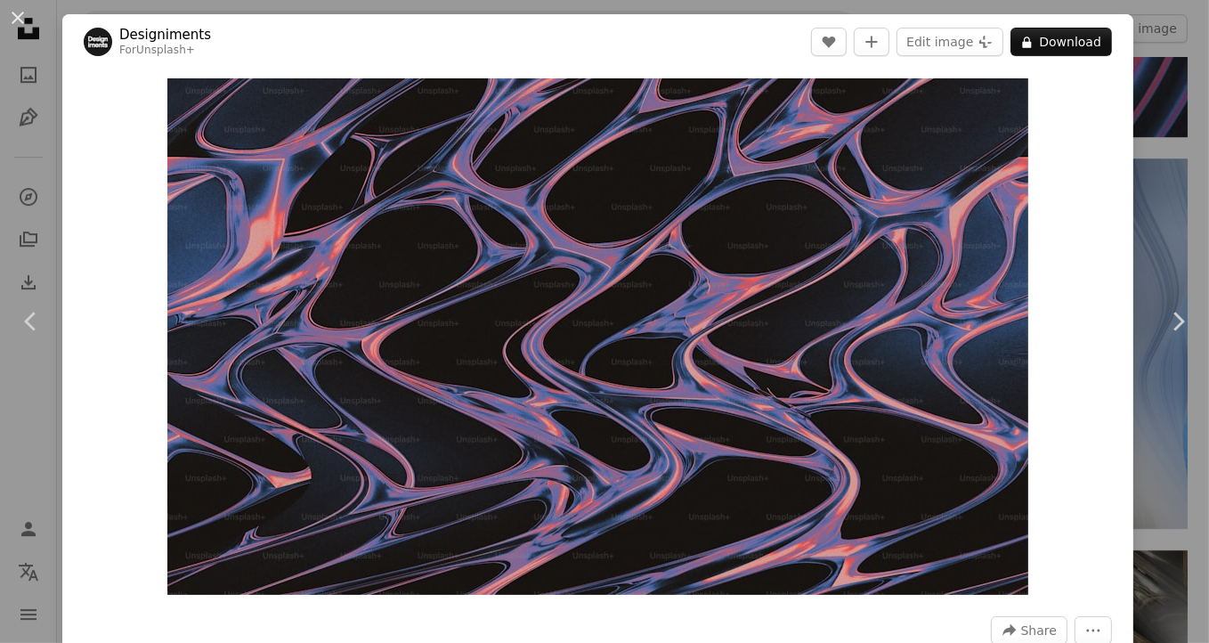
click at [272, 4] on div "An X shape Chevron left Chevron right Designiments For Unsplash+ A heart A plus…" at bounding box center [604, 321] width 1209 height 643
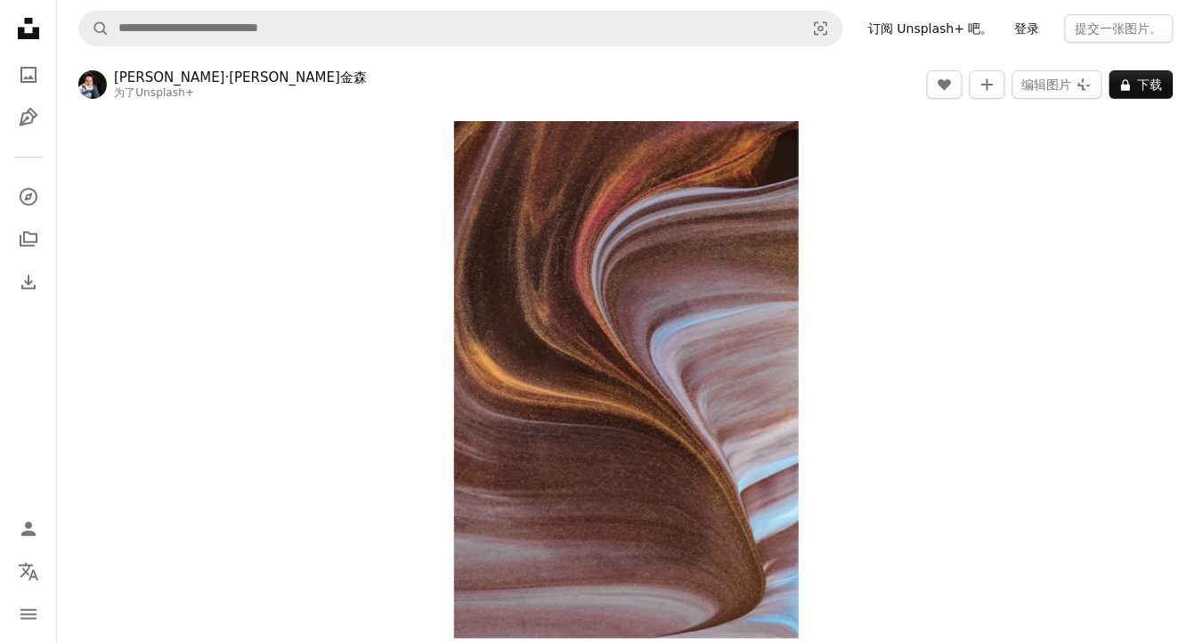
click at [1023, 28] on font "登录" at bounding box center [1027, 28] width 25 height 14
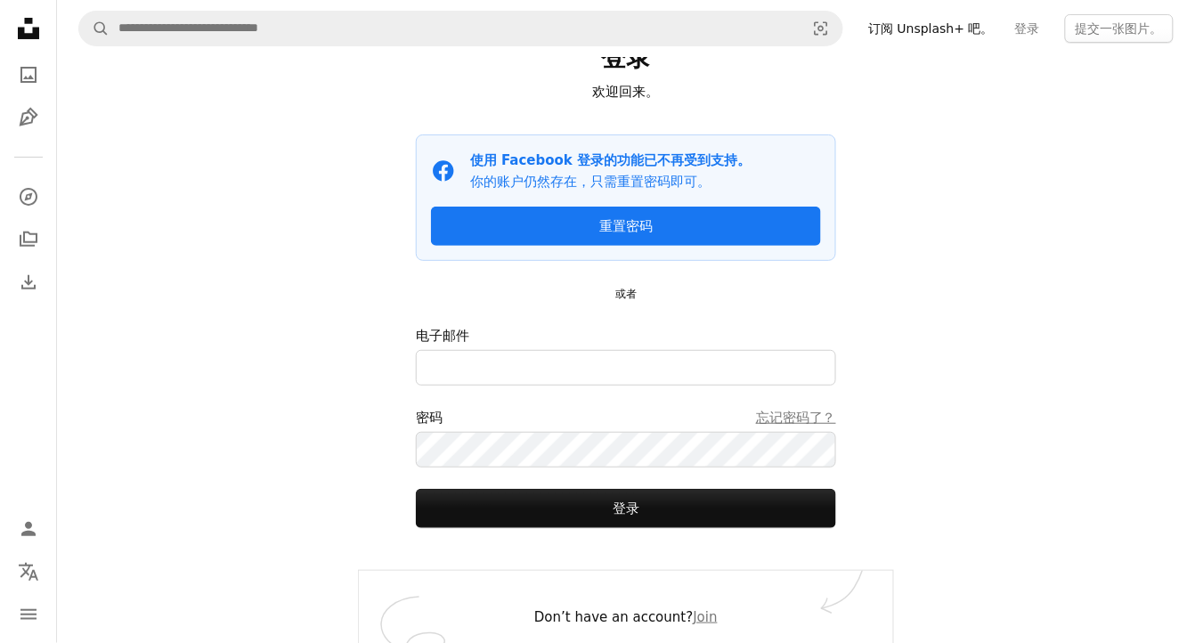
scroll to position [77, 0]
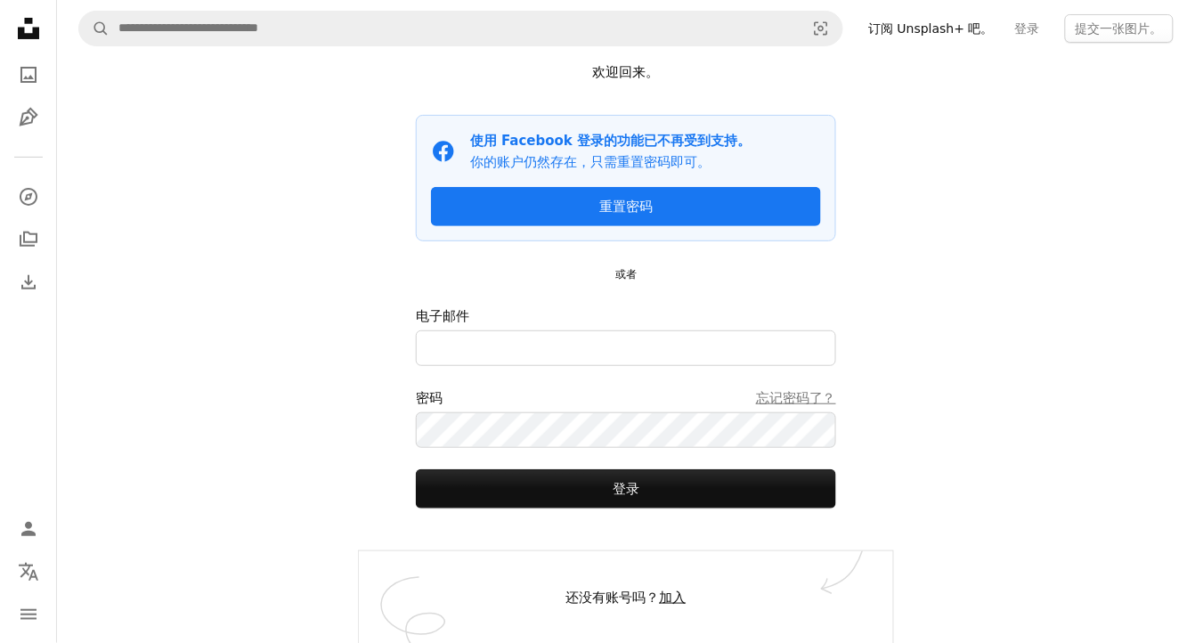
click at [669, 595] on font "加入" at bounding box center [673, 597] width 27 height 16
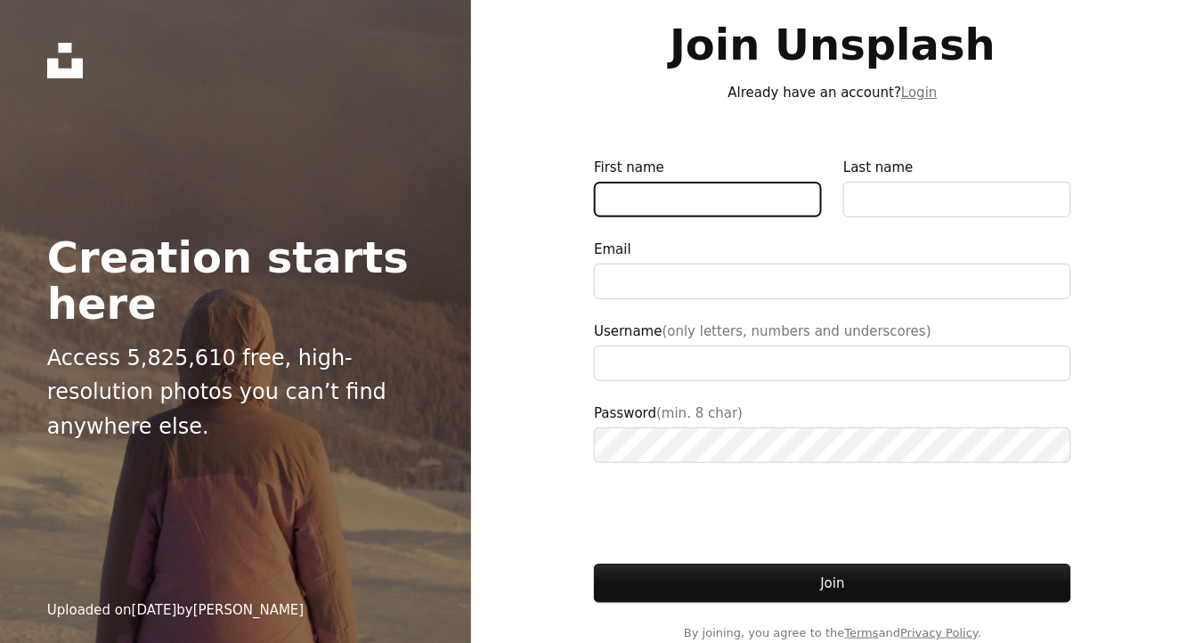
click at [669, 199] on input "First name" at bounding box center [708, 200] width 228 height 36
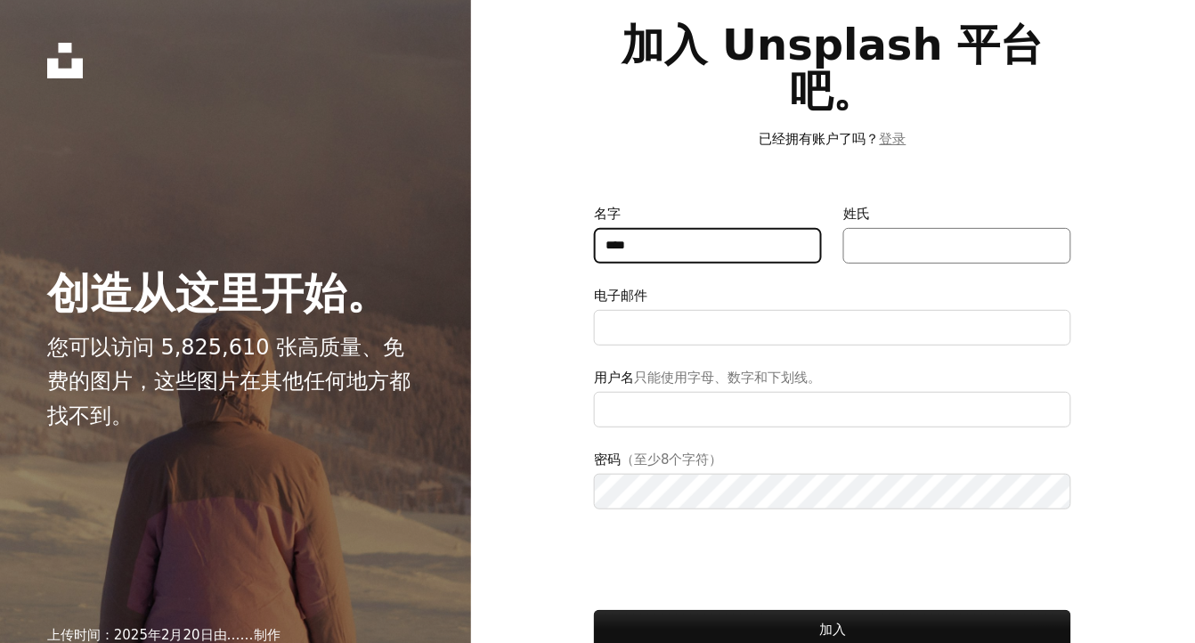
type input "****"
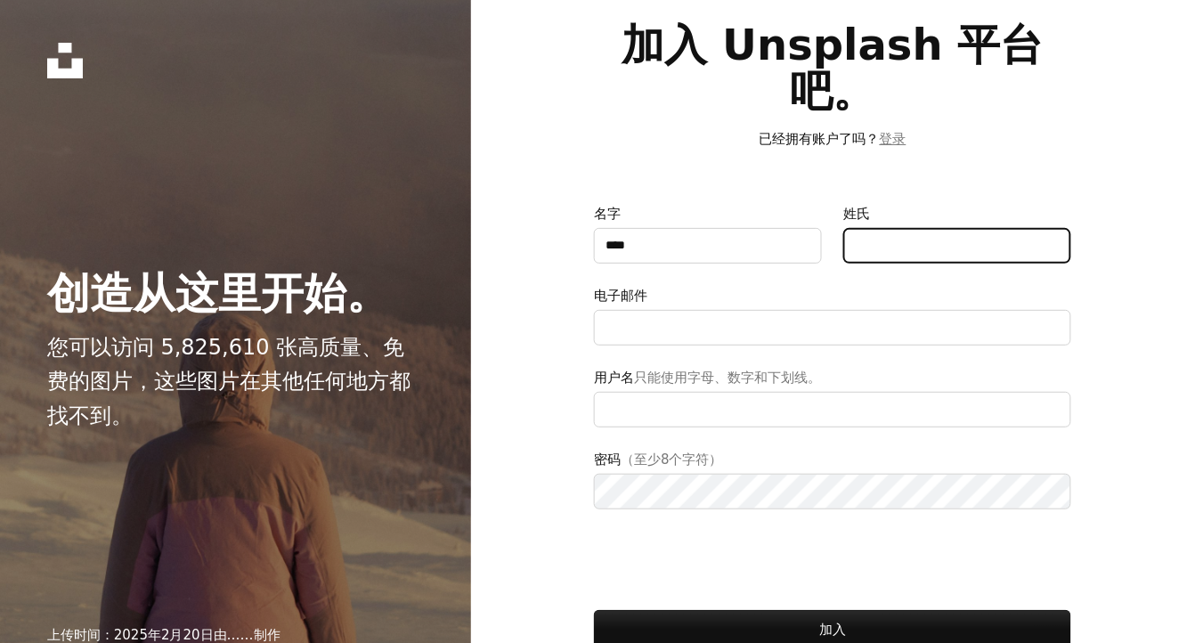
click at [874, 247] on input "Last name 姓氏" at bounding box center [957, 246] width 228 height 36
type input "**********"
type input "**"
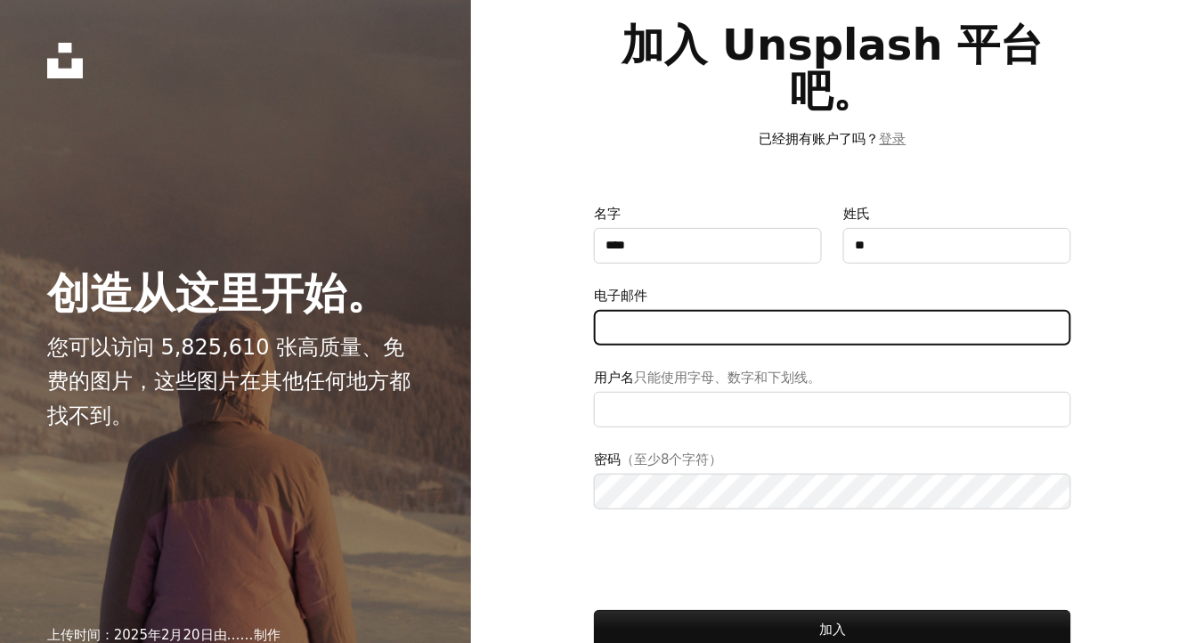
click at [659, 318] on input "Email 电子邮件" at bounding box center [832, 328] width 477 height 36
type input "**********"
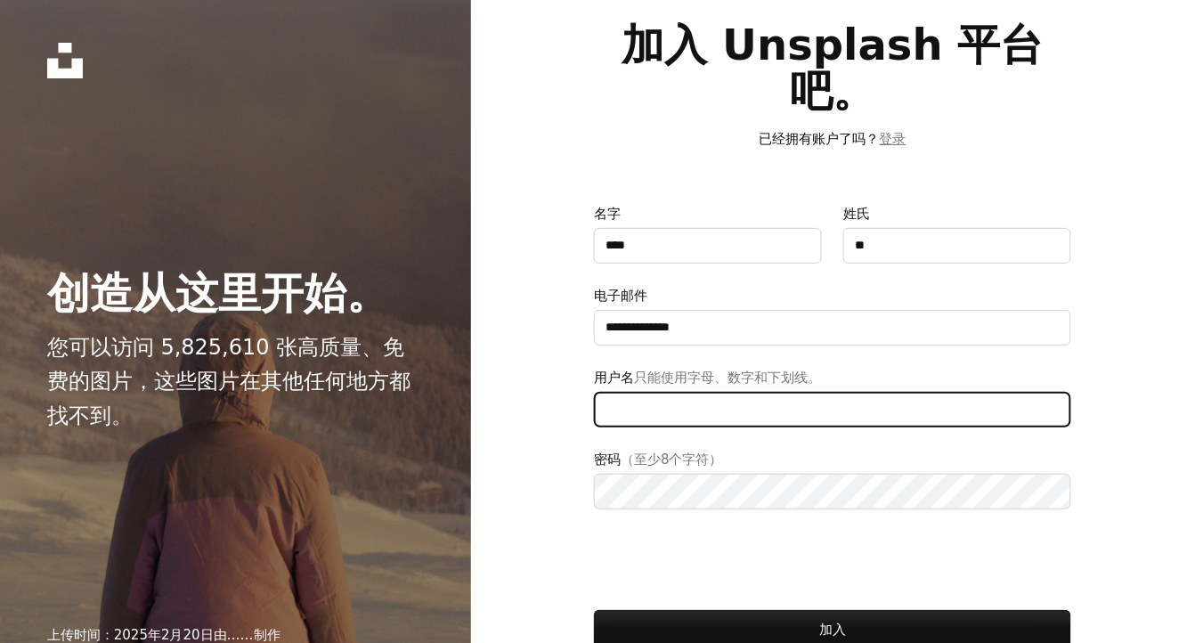
click at [698, 413] on input "Username 用户名 (only letters, numbers and underscores) 只能使用字母、数字和下划线。" at bounding box center [832, 410] width 477 height 36
type input "******"
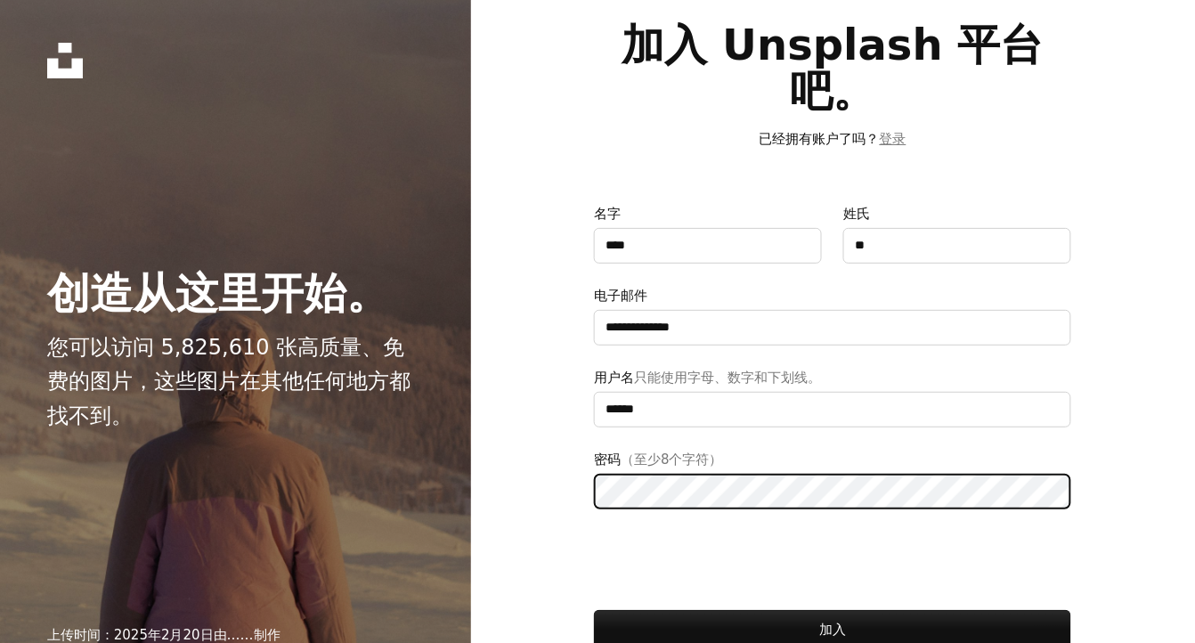
scroll to position [67, 0]
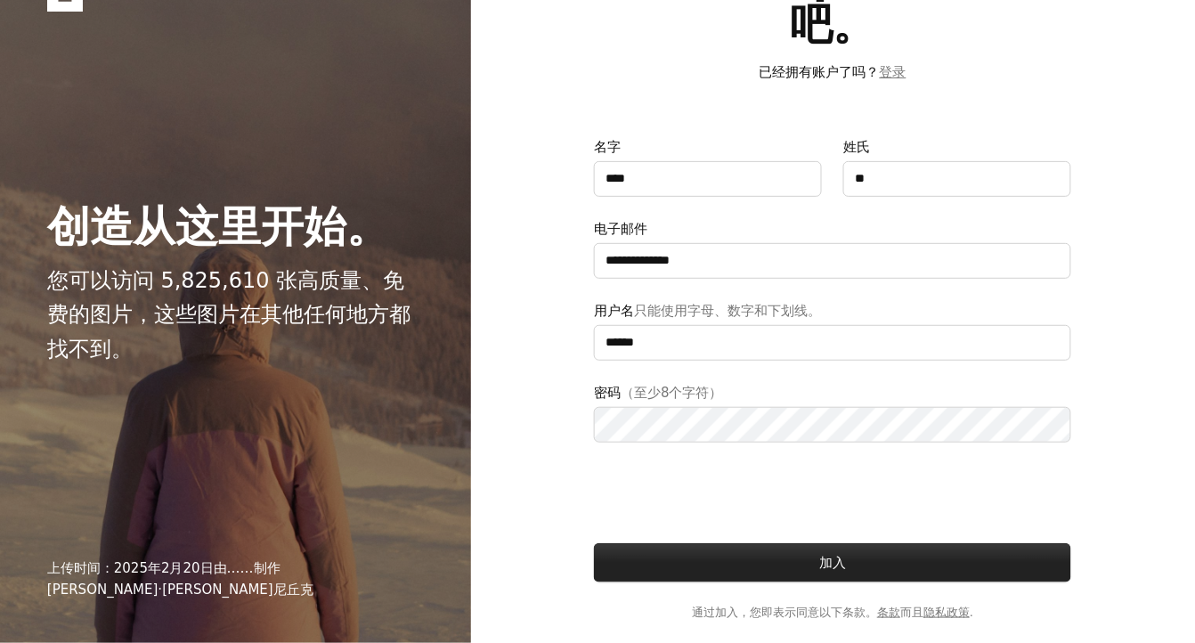
click at [799, 581] on button "Join 加入" at bounding box center [832, 562] width 477 height 39
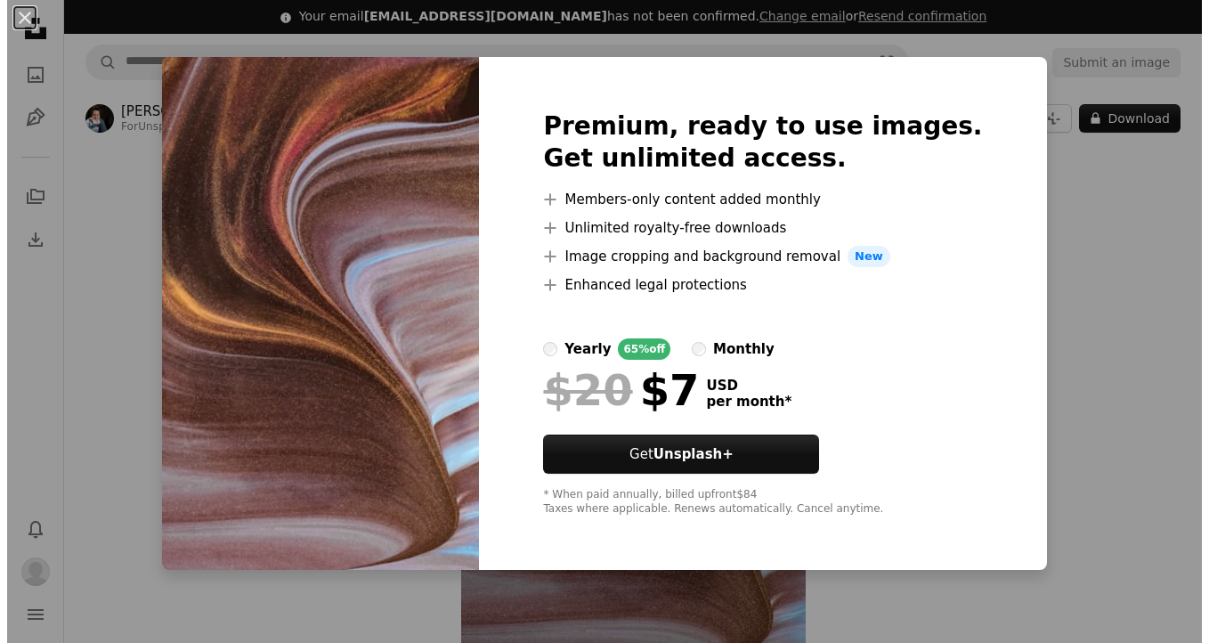
scroll to position [80, 0]
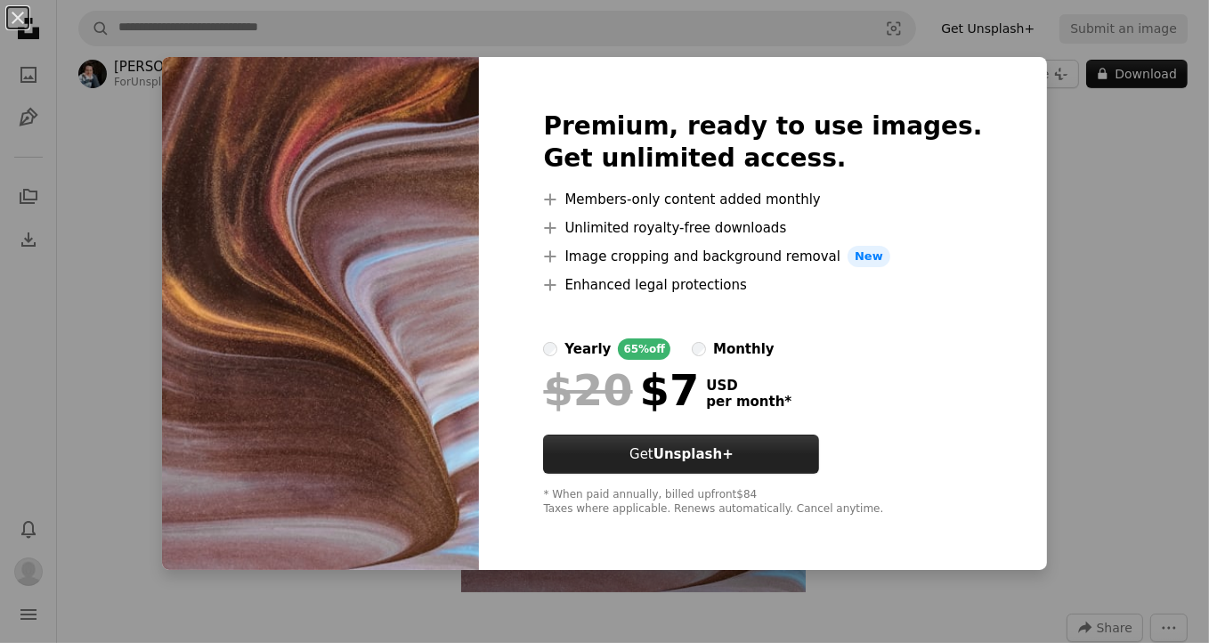
click at [707, 462] on strong "Unsplash+" at bounding box center [693, 454] width 80 height 16
